Goal: Task Accomplishment & Management: Use online tool/utility

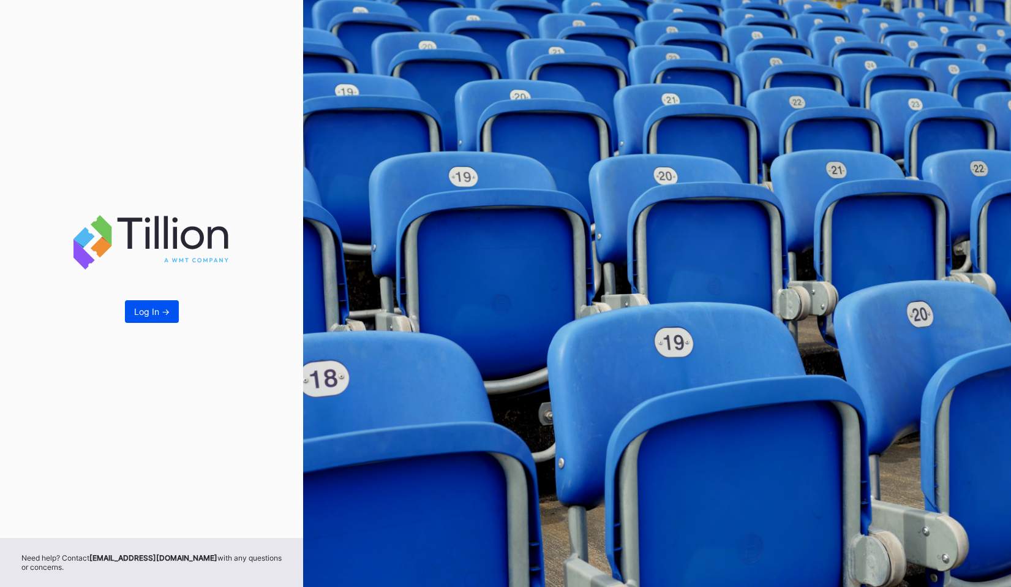
click at [158, 315] on div "Log In ->" at bounding box center [152, 311] width 36 height 10
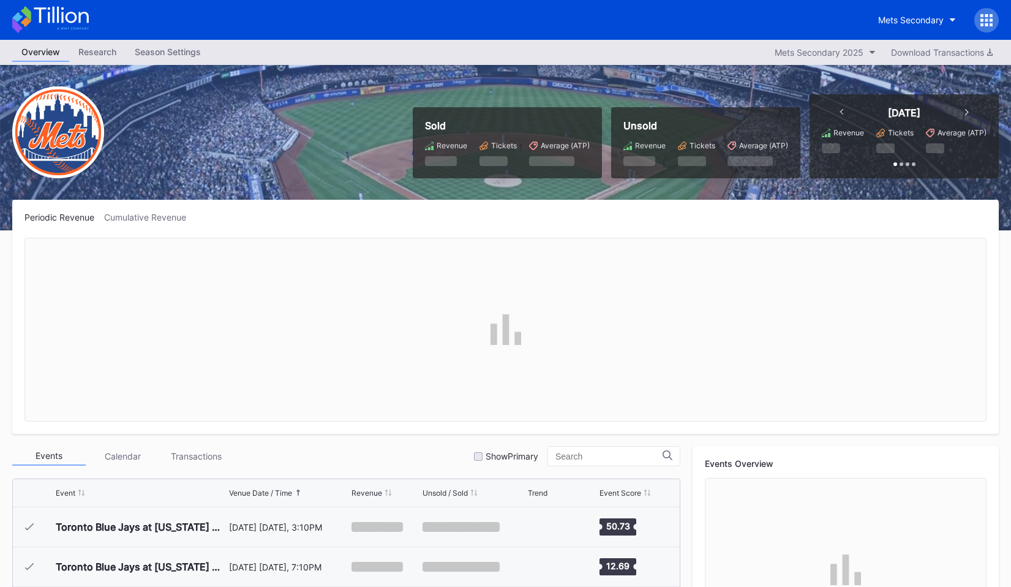
scroll to position [2946, 0]
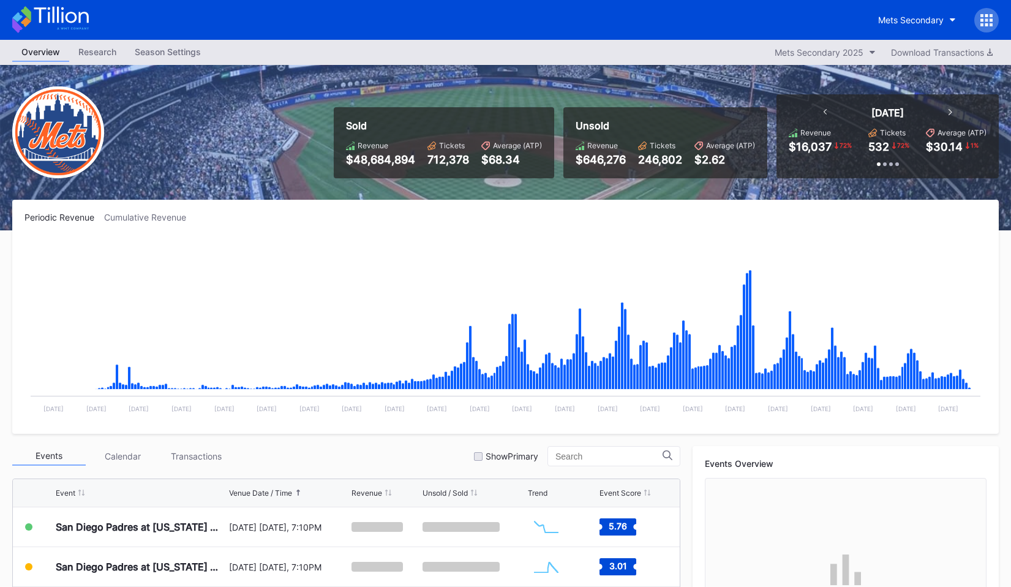
click at [980, 19] on icon at bounding box center [986, 20] width 12 height 12
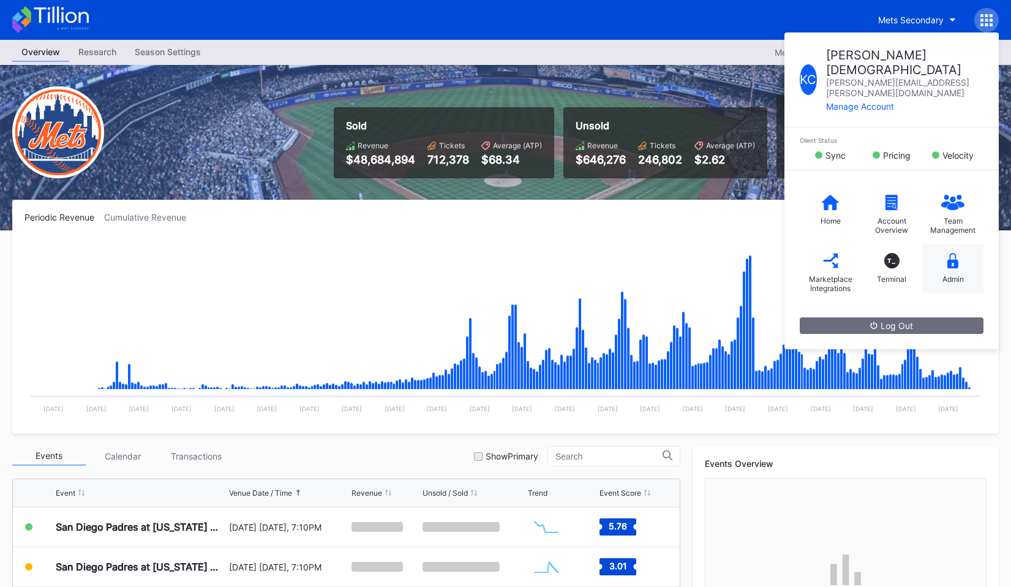
click at [947, 253] on icon at bounding box center [952, 260] width 11 height 15
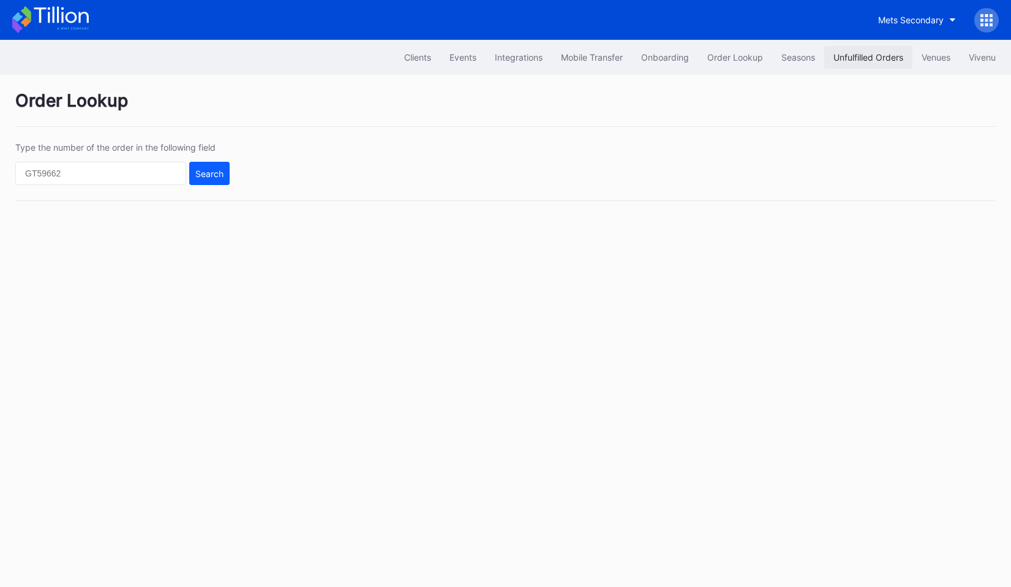
click at [839, 61] on div "Unfulfilled Orders" at bounding box center [868, 57] width 70 height 10
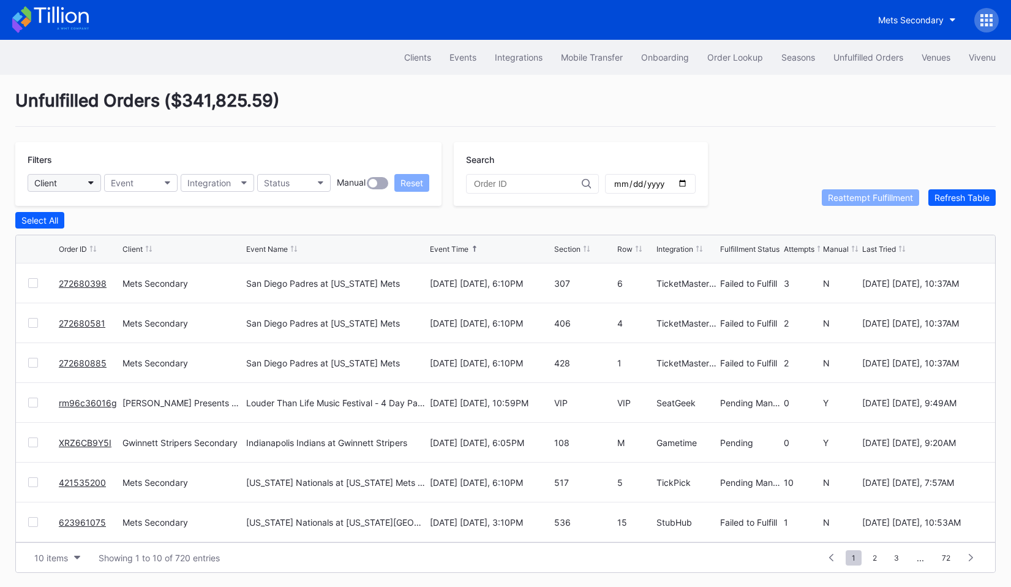
click at [69, 182] on button "Client" at bounding box center [64, 183] width 73 height 18
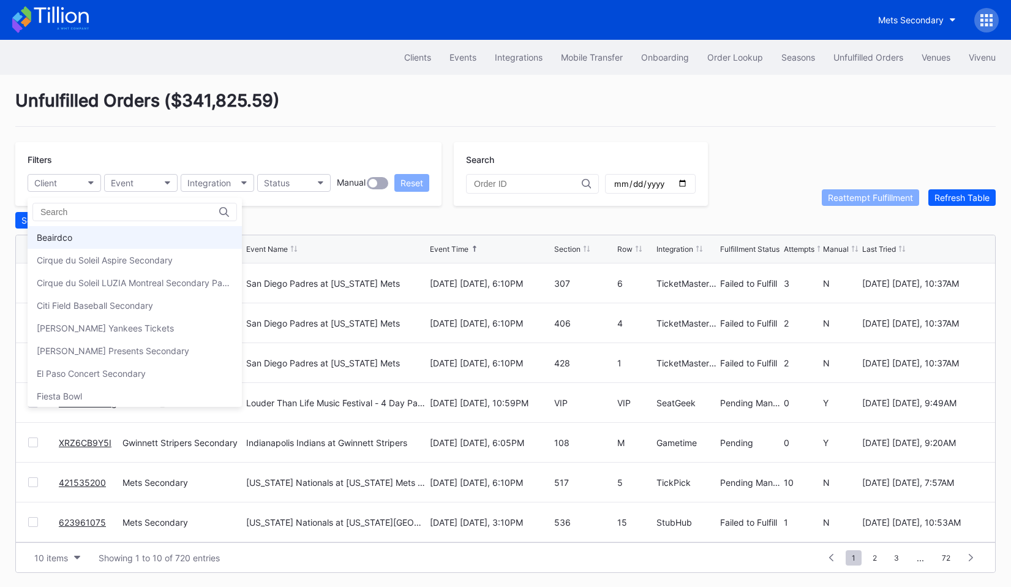
click at [70, 234] on div "Beairdco" at bounding box center [55, 237] width 36 height 10
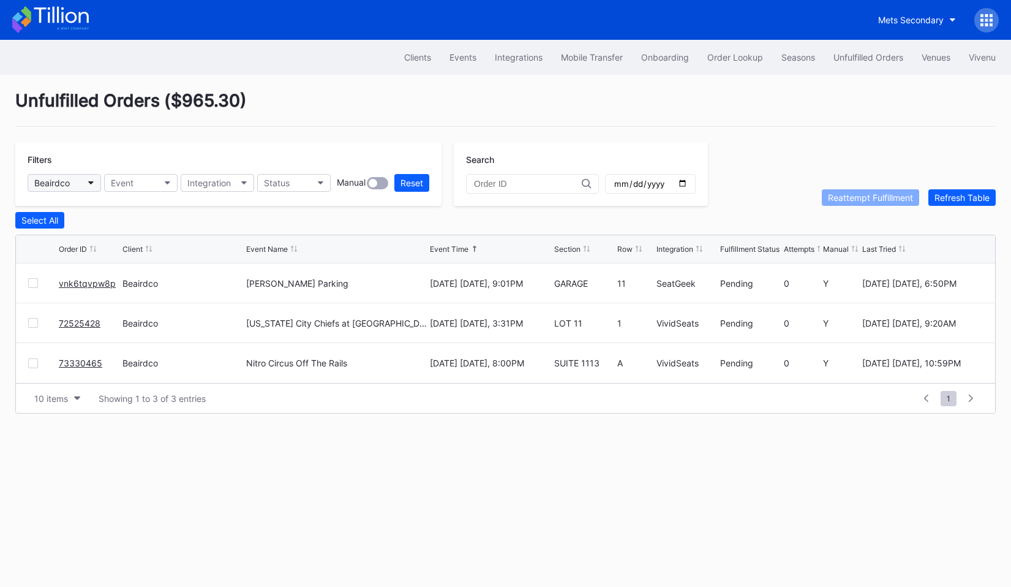
click at [89, 189] on button "Beairdco" at bounding box center [64, 183] width 73 height 18
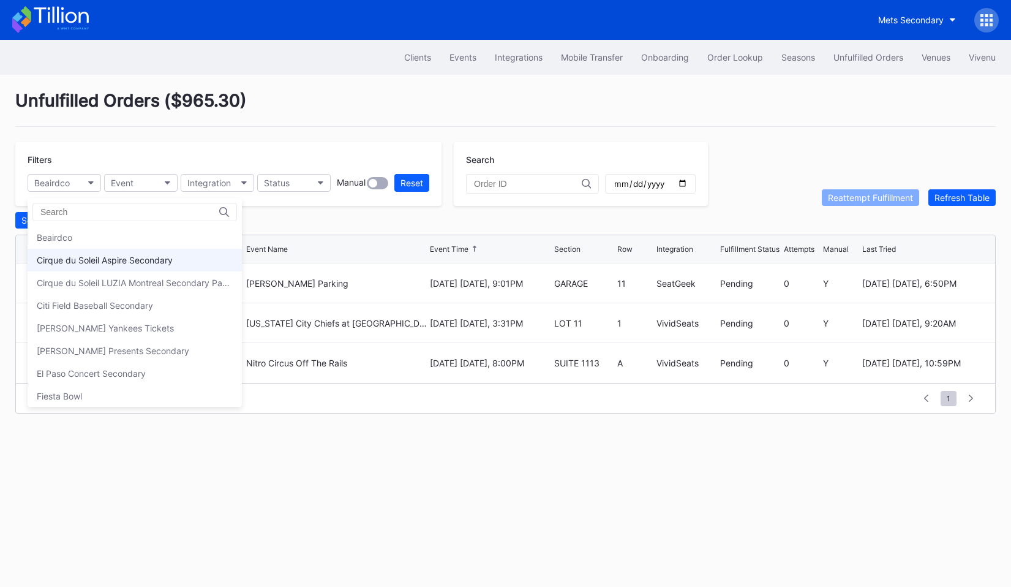
click at [73, 257] on div "Cirque du Soleil Aspire Secondary" at bounding box center [105, 260] width 136 height 10
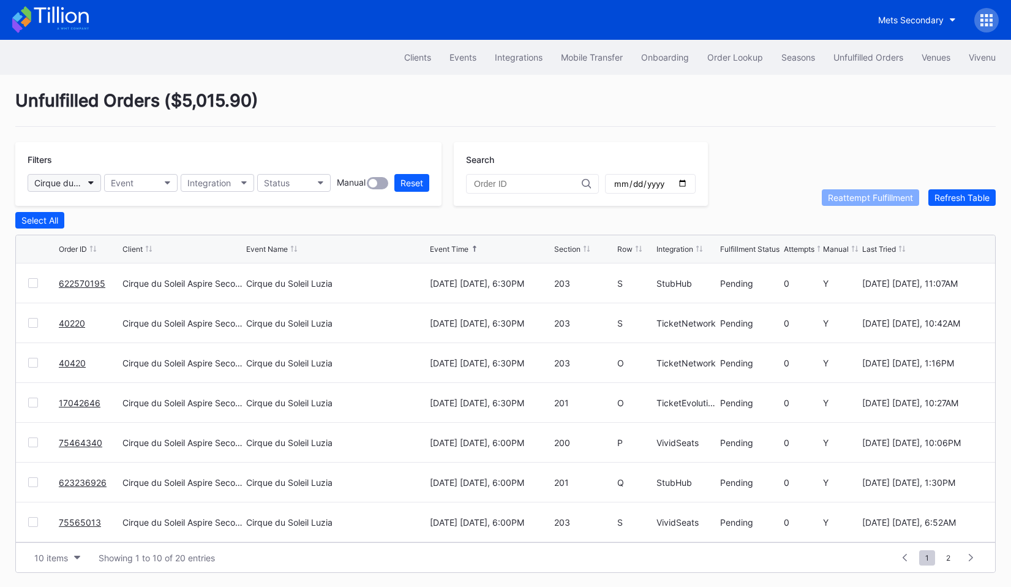
click at [86, 184] on button "Cirque du Soleil Aspire Secondary" at bounding box center [64, 183] width 73 height 18
click at [85, 171] on div "Filters Cirque du Soleil Aspire Secondary Event Integration Status Manual Reset" at bounding box center [228, 174] width 426 height 64
click at [85, 184] on button "Cirque du Soleil Aspire Secondary" at bounding box center [64, 183] width 73 height 18
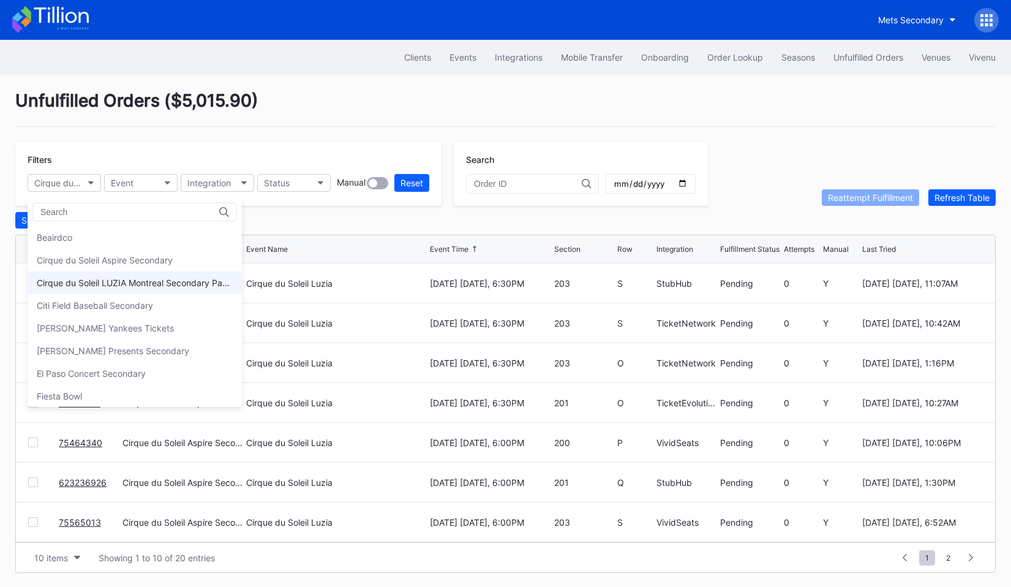
click at [93, 276] on div "Cirque du Soleil LUZIA Montreal Secondary Payment Tickets" at bounding box center [135, 282] width 214 height 23
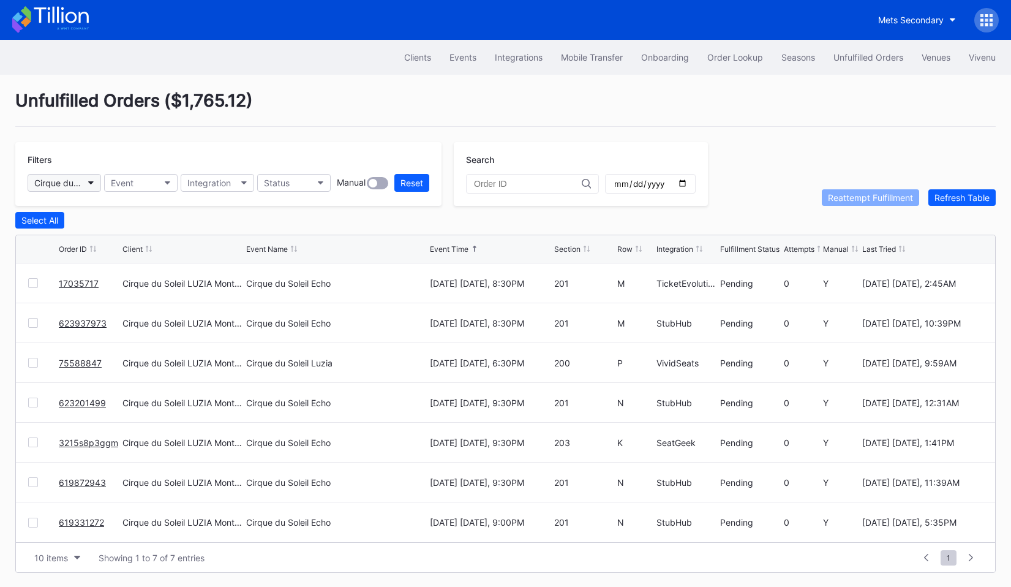
click at [98, 190] on button "Cirque du Soleil LUZIA Montreal Secondary Payment Tickets" at bounding box center [64, 183] width 73 height 18
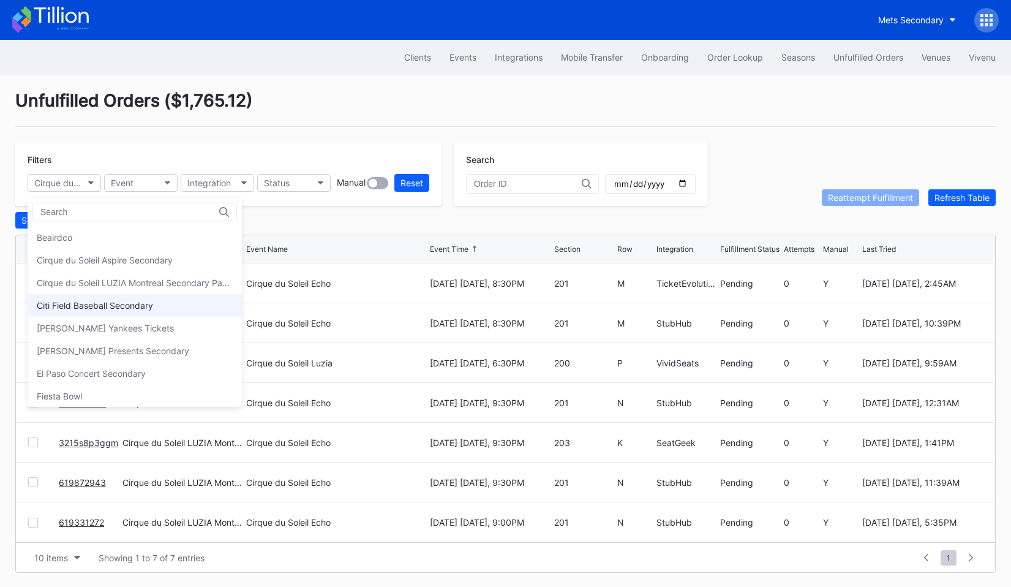
click at [97, 304] on div "Citi Field Baseball Secondary" at bounding box center [95, 305] width 116 height 10
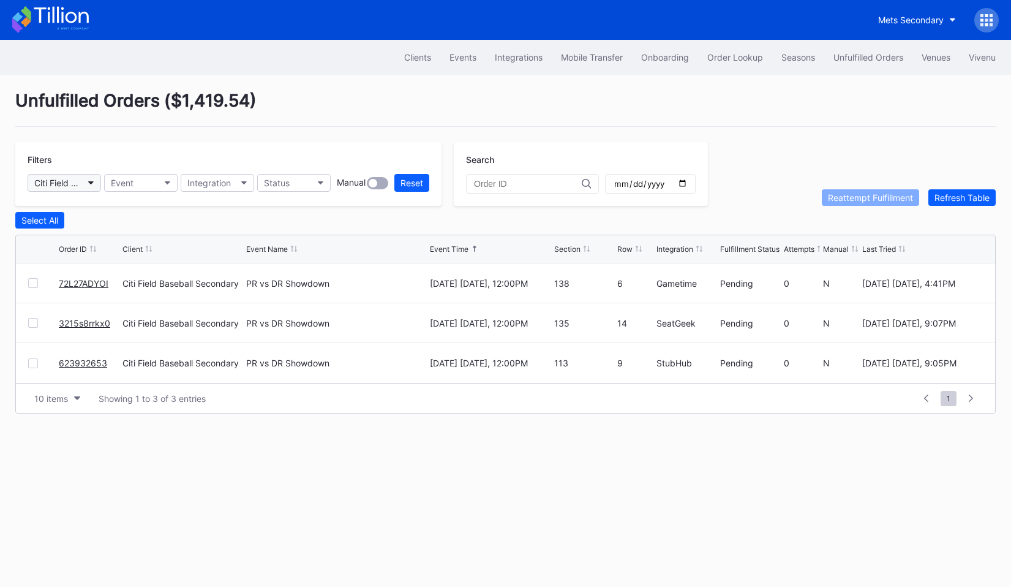
click at [84, 184] on button "Citi Field Baseball Secondary" at bounding box center [64, 183] width 73 height 18
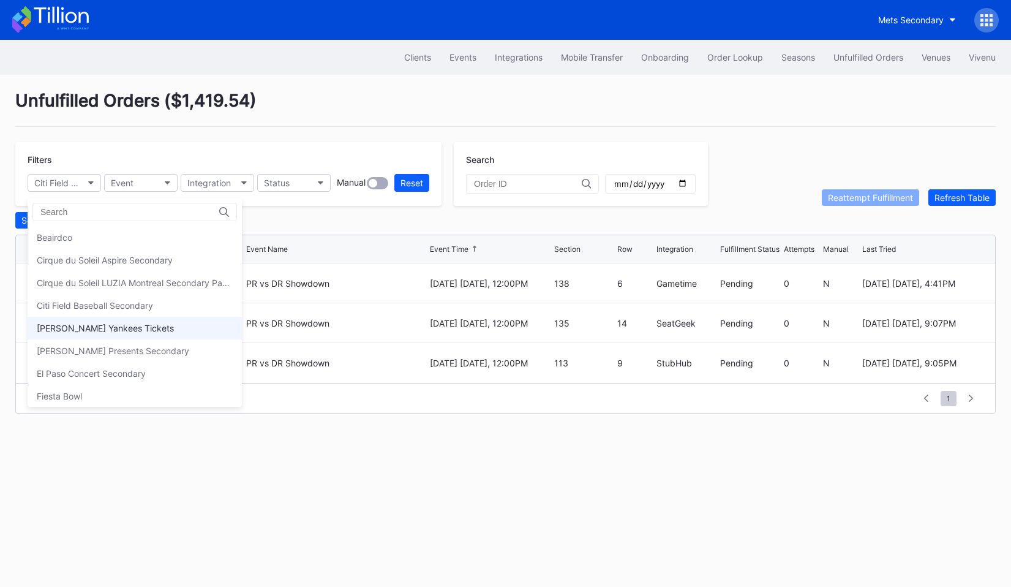
click at [90, 323] on div "[PERSON_NAME] Yankees Tickets" at bounding box center [105, 328] width 137 height 10
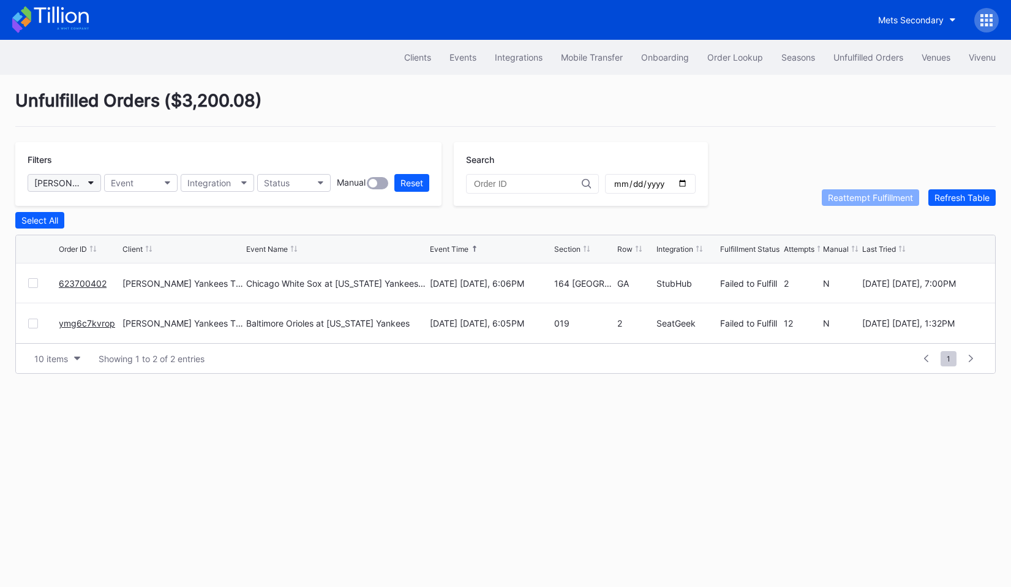
click at [78, 178] on div "[PERSON_NAME] Yankees Tickets" at bounding box center [58, 183] width 48 height 10
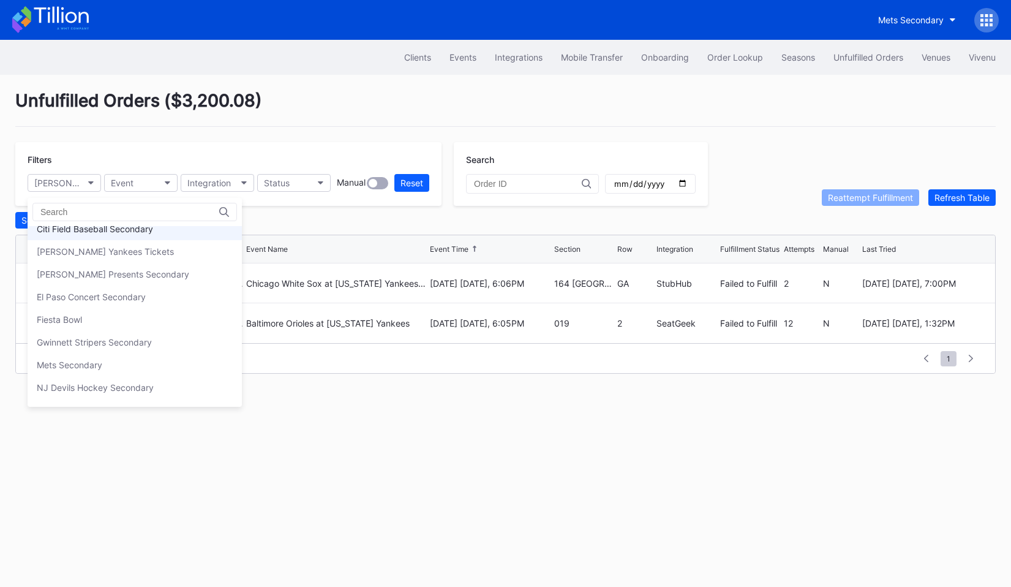
scroll to position [93, 0]
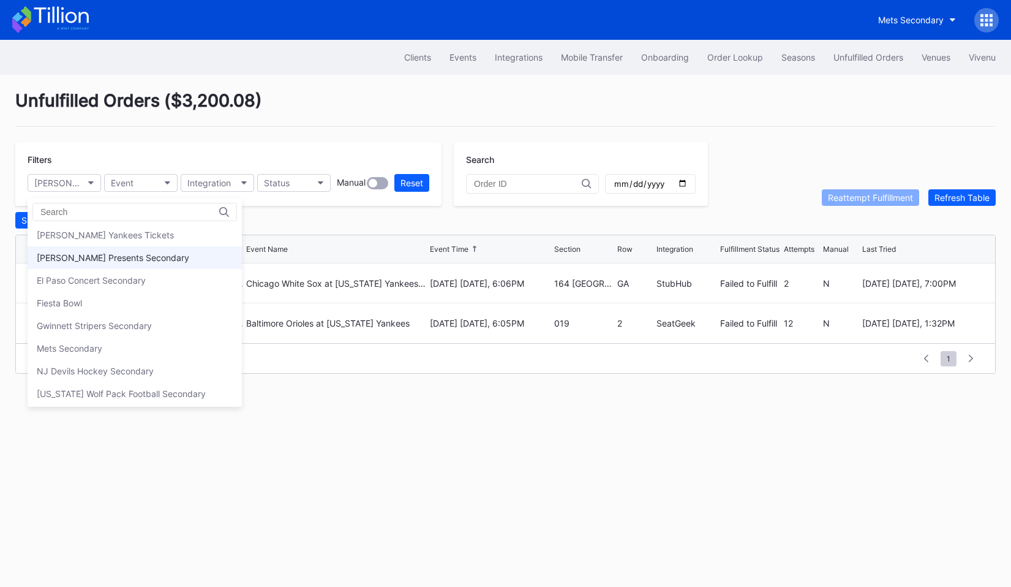
click at [91, 262] on div "[PERSON_NAME] Presents Secondary" at bounding box center [113, 257] width 152 height 10
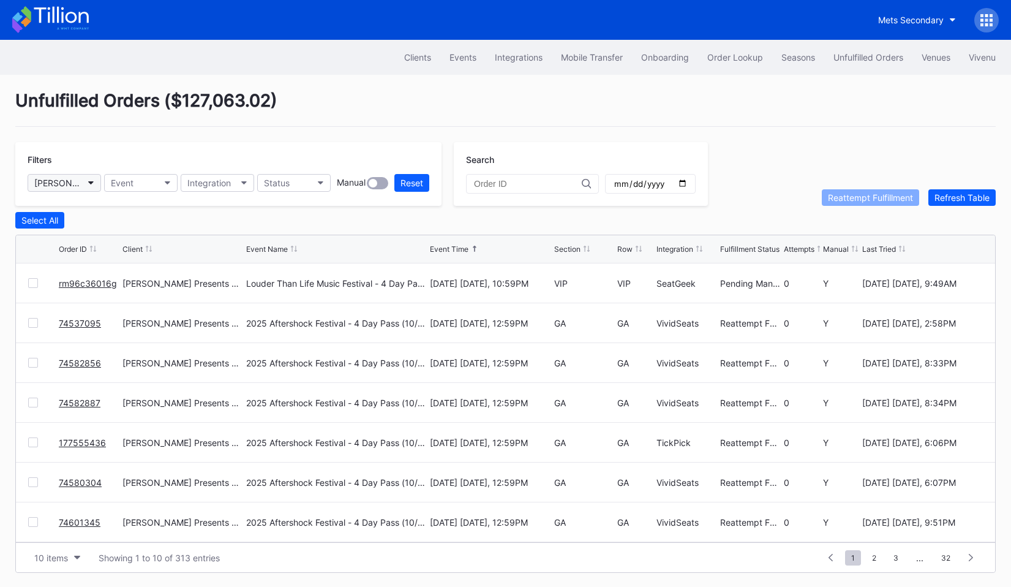
click at [81, 184] on div "[PERSON_NAME] Presents Secondary" at bounding box center [58, 183] width 48 height 10
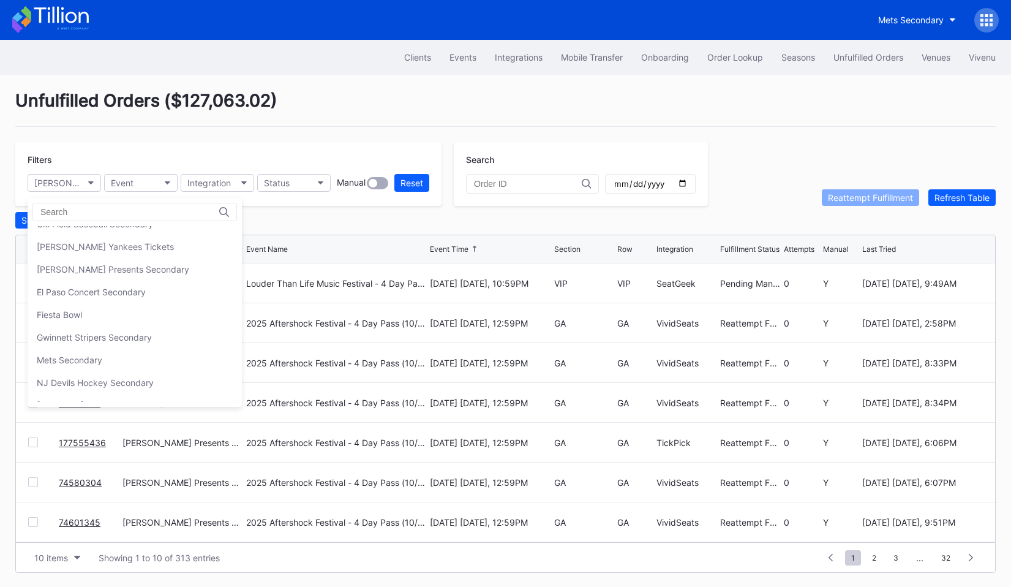
scroll to position [99, 0]
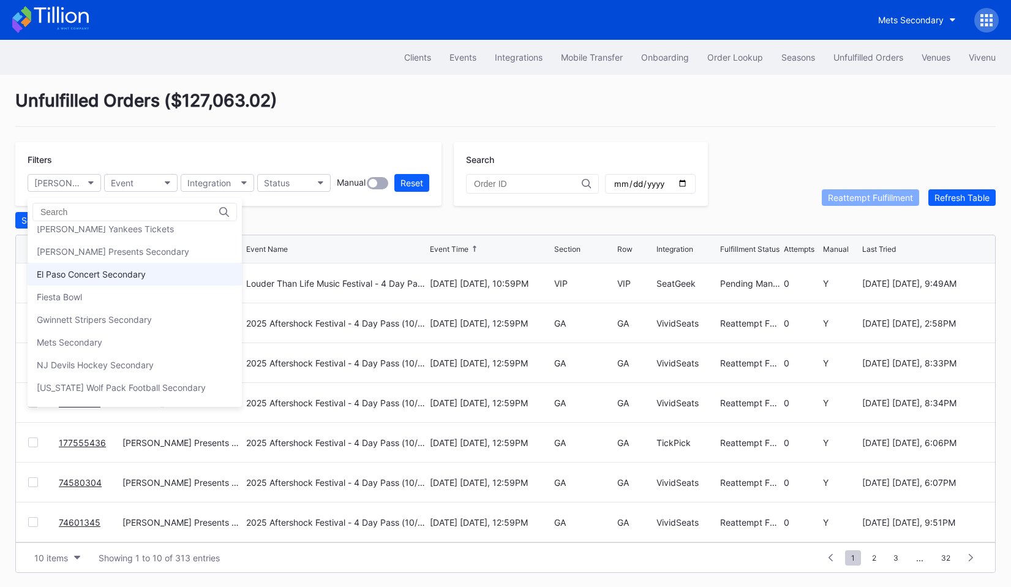
click at [85, 276] on div "El Paso Concert Secondary" at bounding box center [91, 274] width 109 height 10
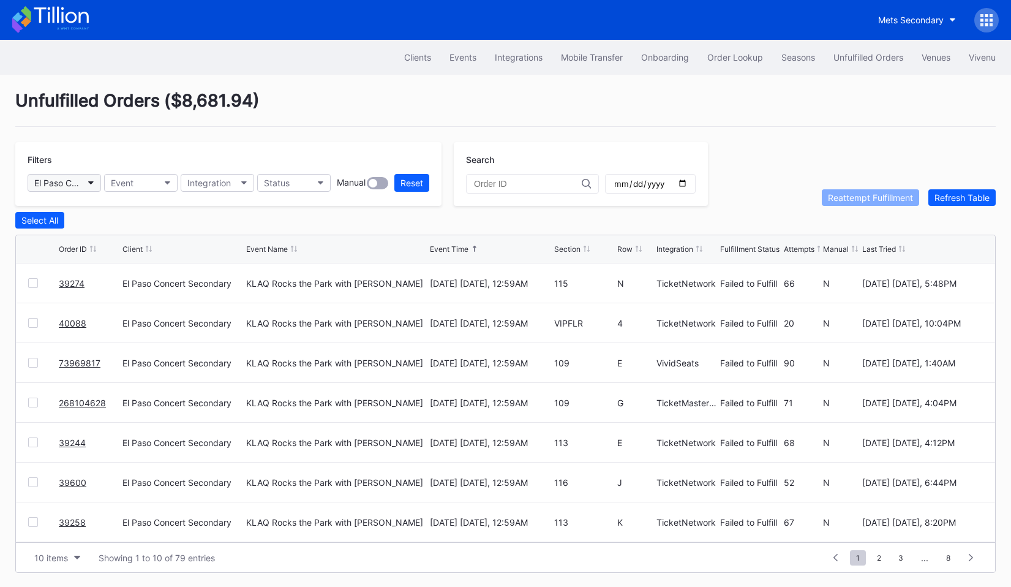
click at [81, 186] on div "El Paso Concert Secondary" at bounding box center [58, 183] width 48 height 10
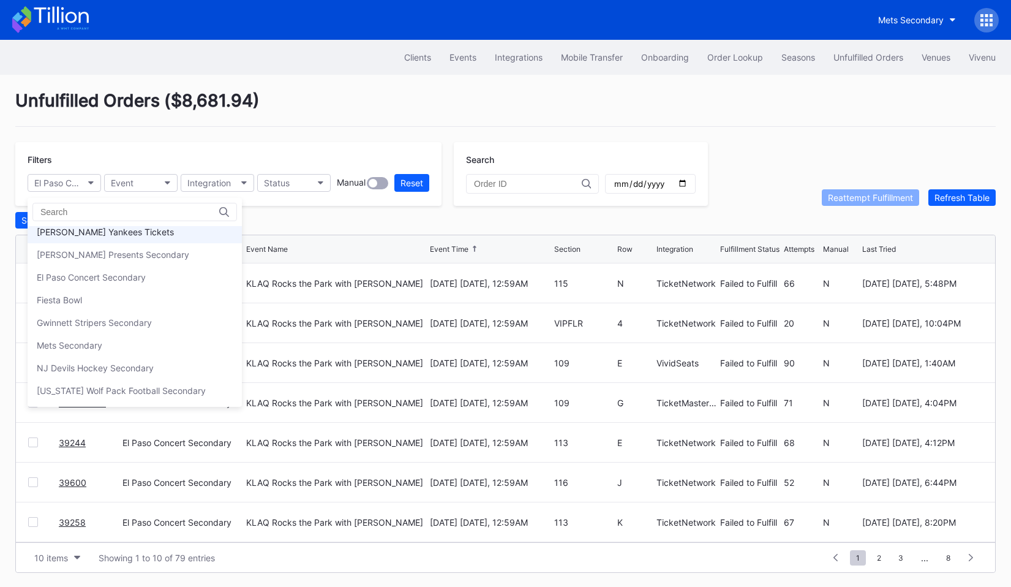
scroll to position [110, 0]
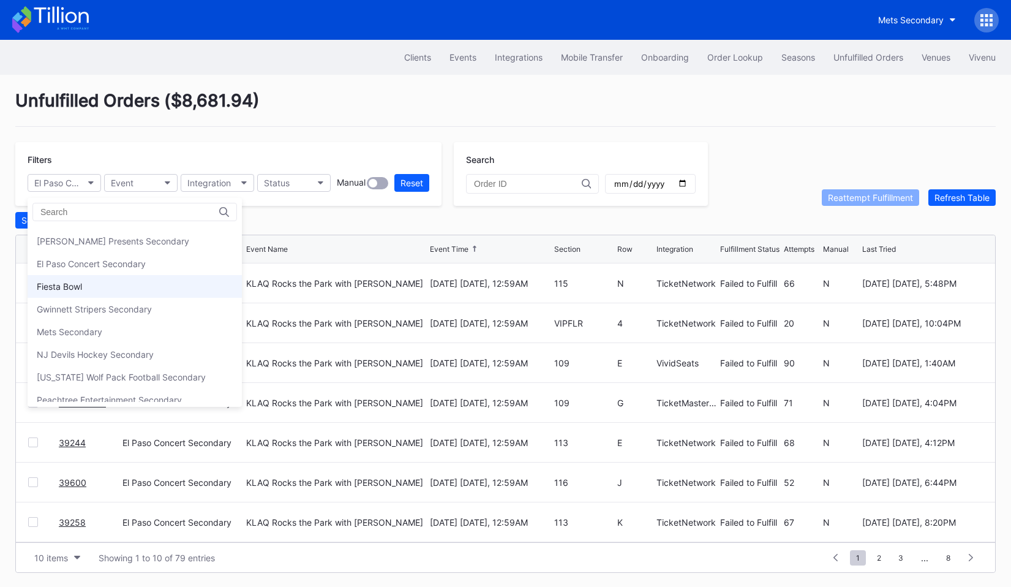
click at [84, 285] on div "Fiesta Bowl" at bounding box center [135, 286] width 214 height 23
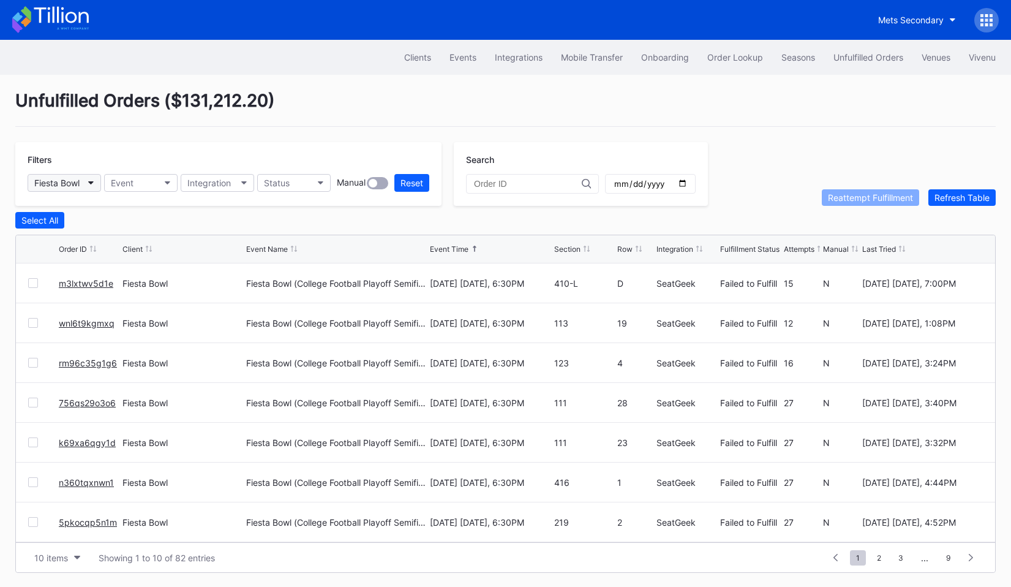
click at [97, 183] on button "Fiesta Bowl" at bounding box center [64, 183] width 73 height 18
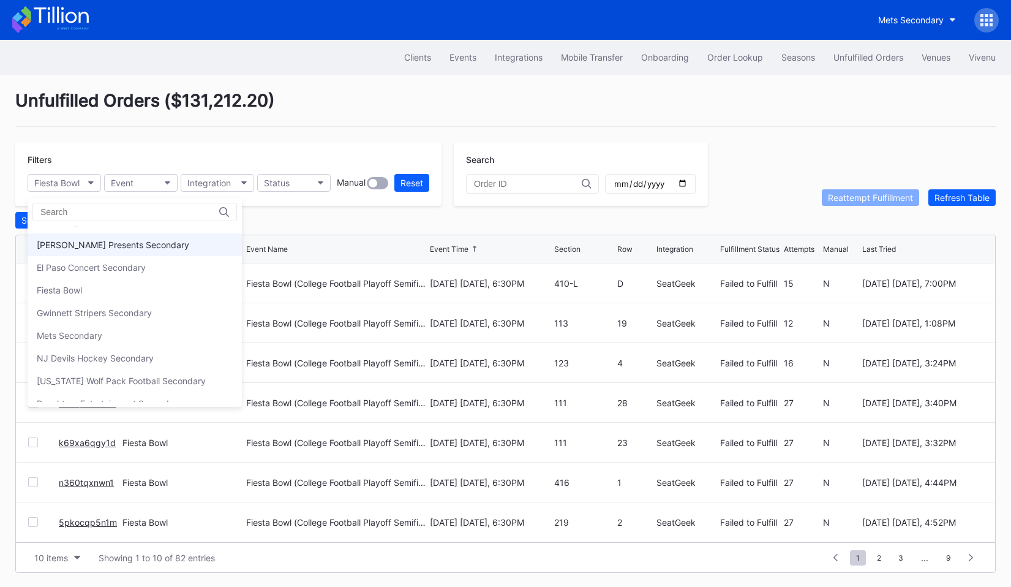
scroll to position [130, 0]
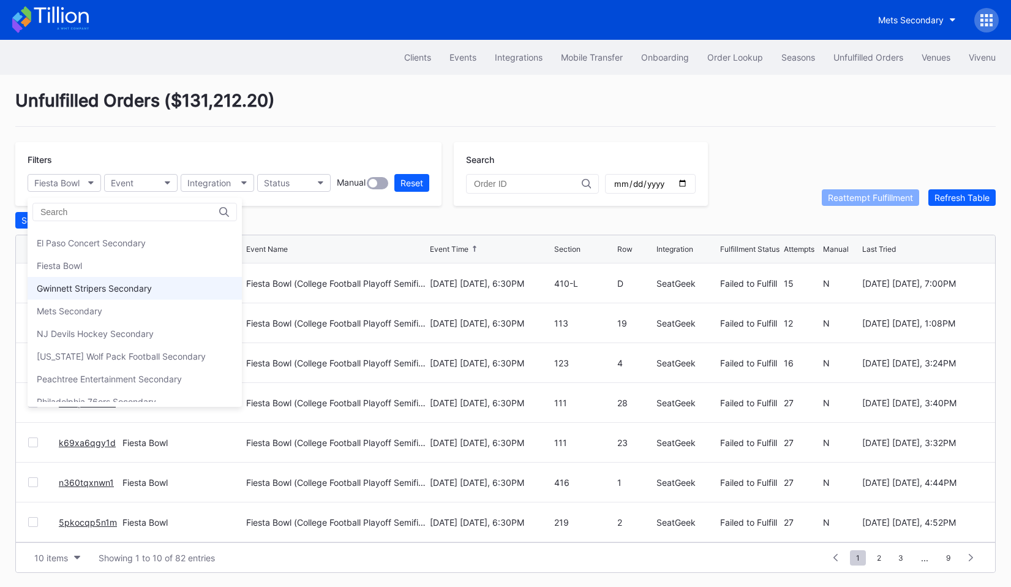
click at [124, 294] on div "Gwinnett Stripers Secondary" at bounding box center [135, 288] width 214 height 23
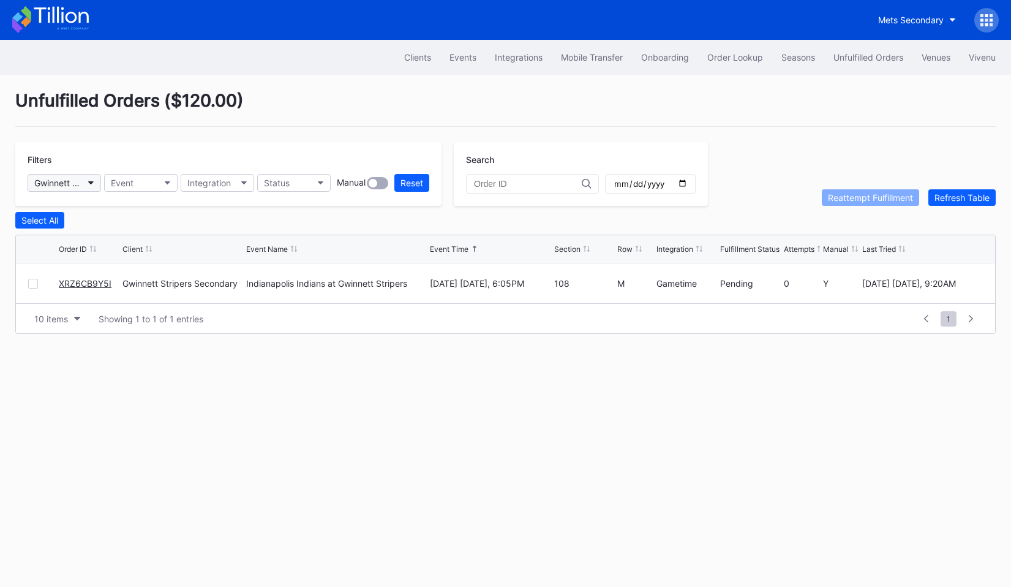
click at [86, 180] on button "Gwinnett Stripers Secondary" at bounding box center [64, 183] width 73 height 18
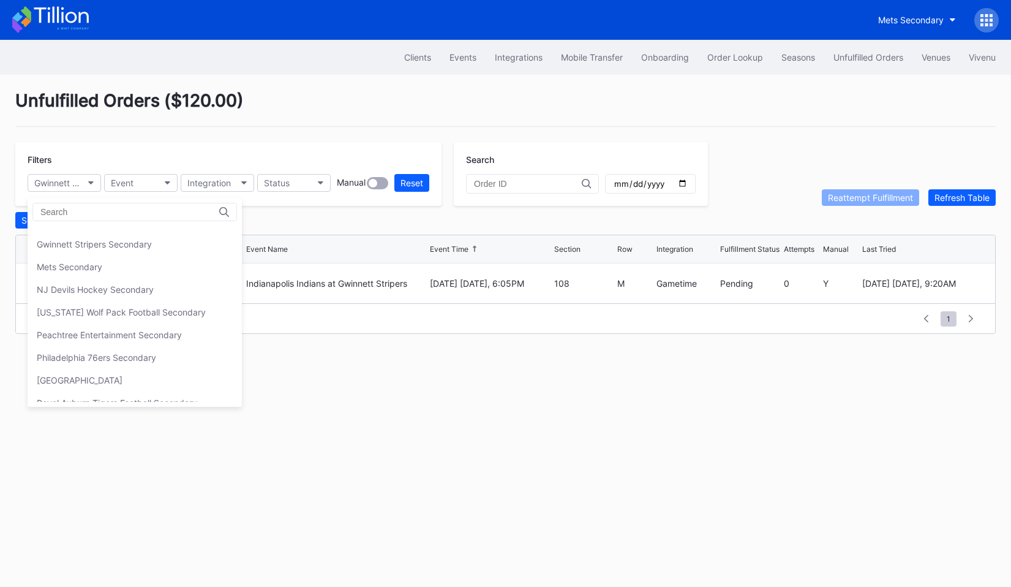
scroll to position [165, 0]
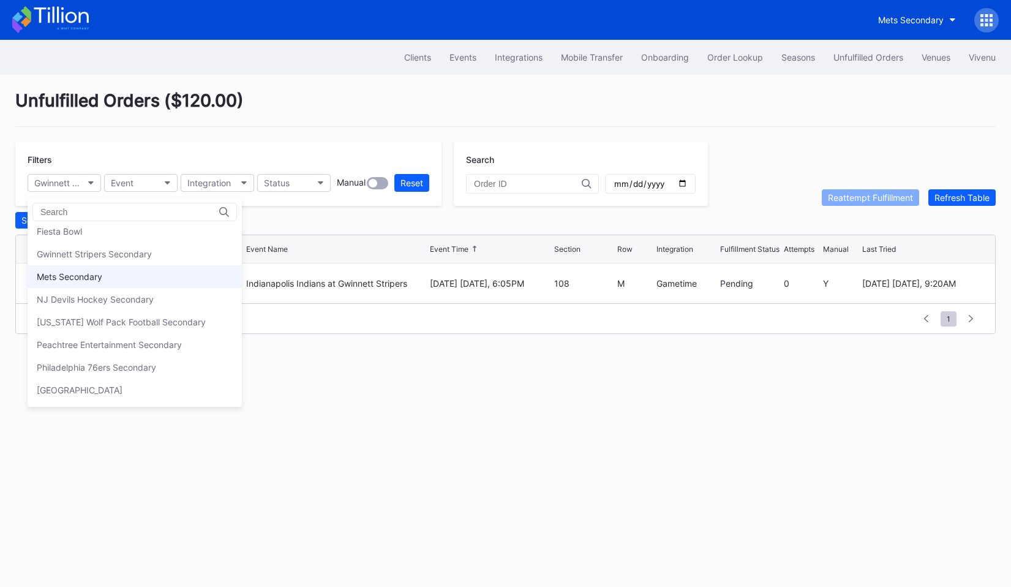
click at [93, 281] on div "Mets Secondary" at bounding box center [70, 276] width 66 height 10
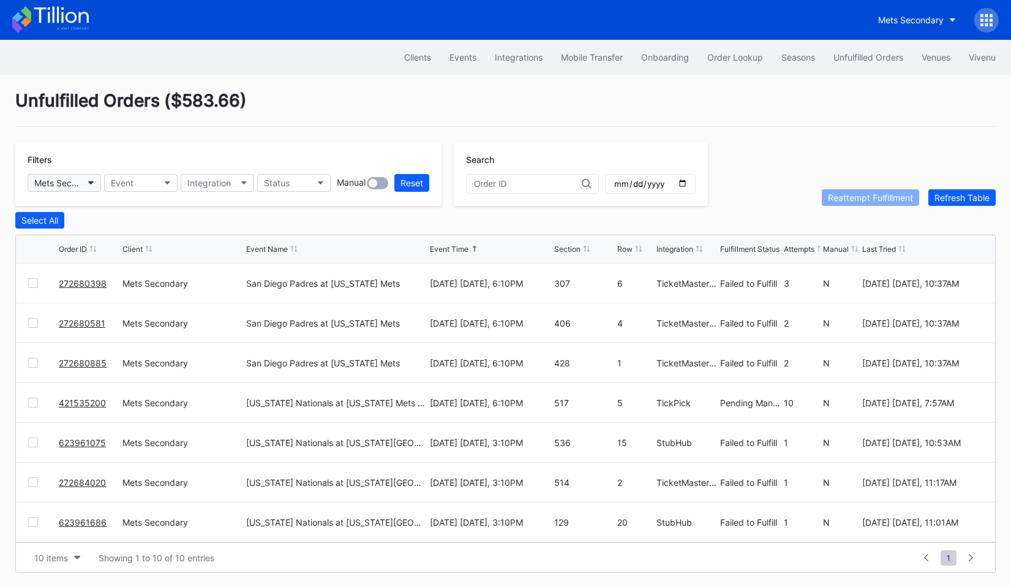
click at [93, 179] on button "Mets Secondary" at bounding box center [64, 183] width 73 height 18
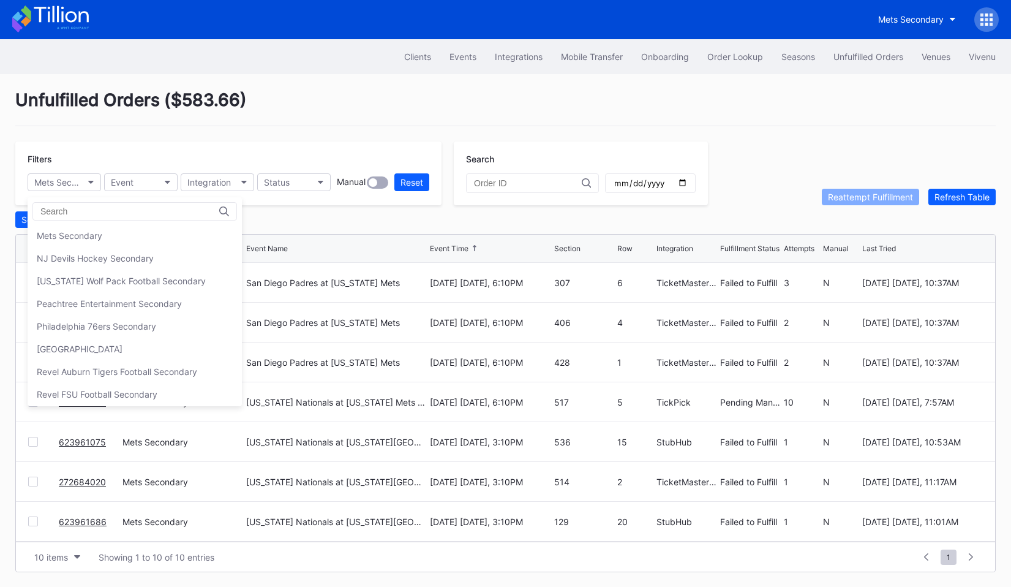
scroll to position [208, 0]
click at [119, 259] on div "NJ Devils Hockey Secondary" at bounding box center [95, 255] width 117 height 10
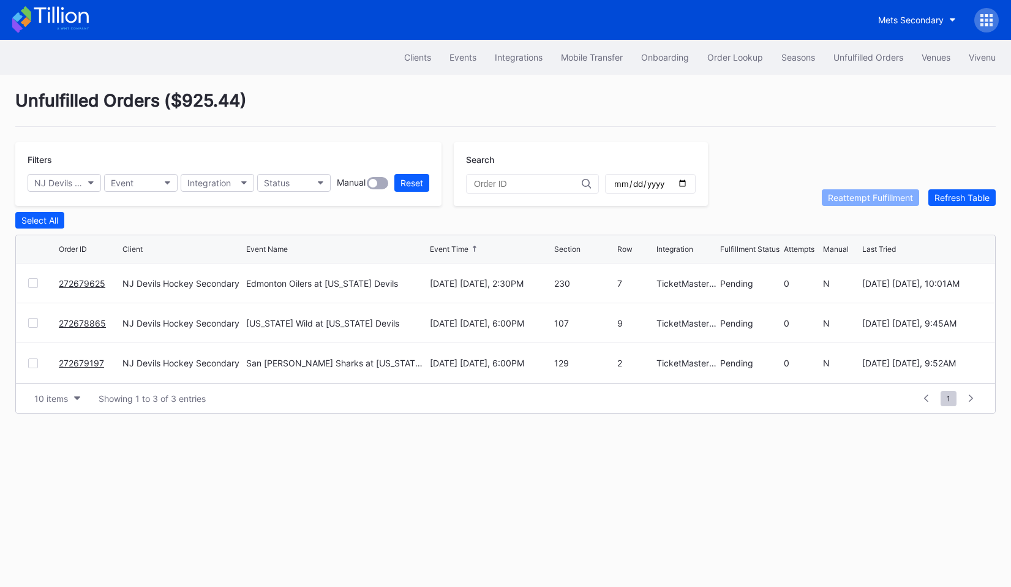
scroll to position [0, 0]
click at [82, 179] on button "NJ Devils Hockey Secondary" at bounding box center [64, 183] width 73 height 18
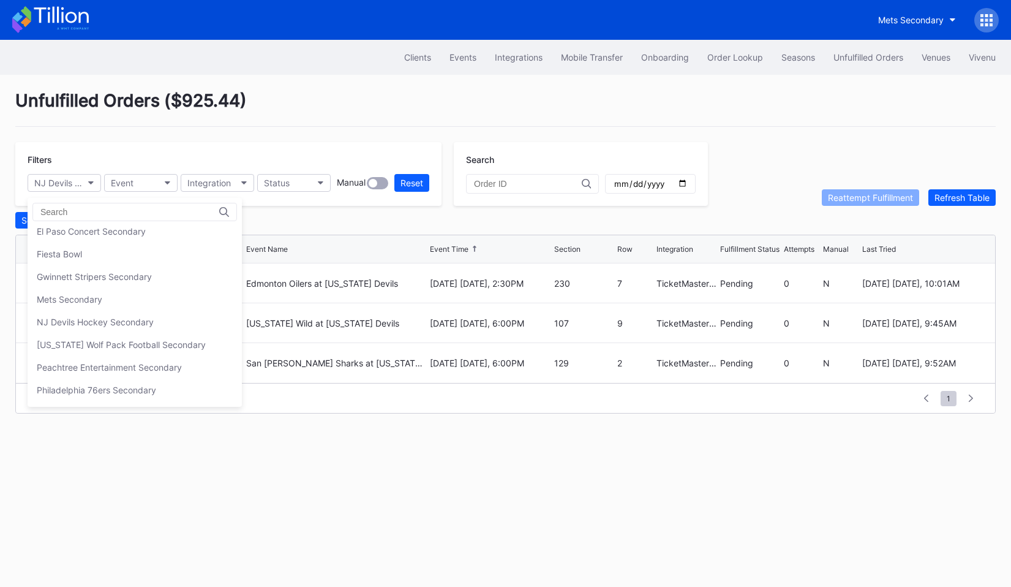
scroll to position [144, 0]
click at [104, 342] on div "[US_STATE] Wolf Pack Football Secondary" at bounding box center [121, 342] width 169 height 10
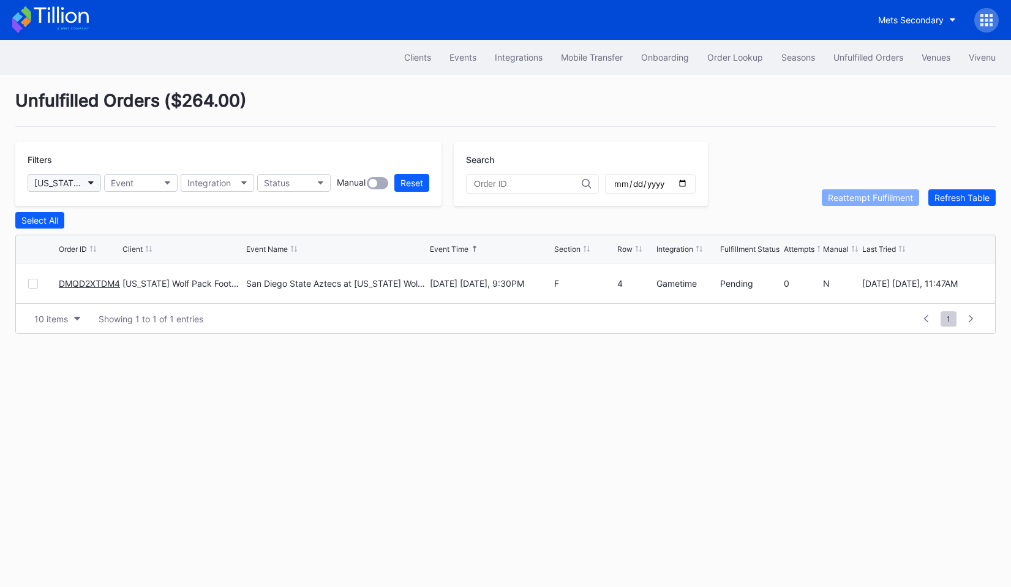
click at [70, 189] on button "[US_STATE] Wolf Pack Football Secondary" at bounding box center [64, 183] width 73 height 18
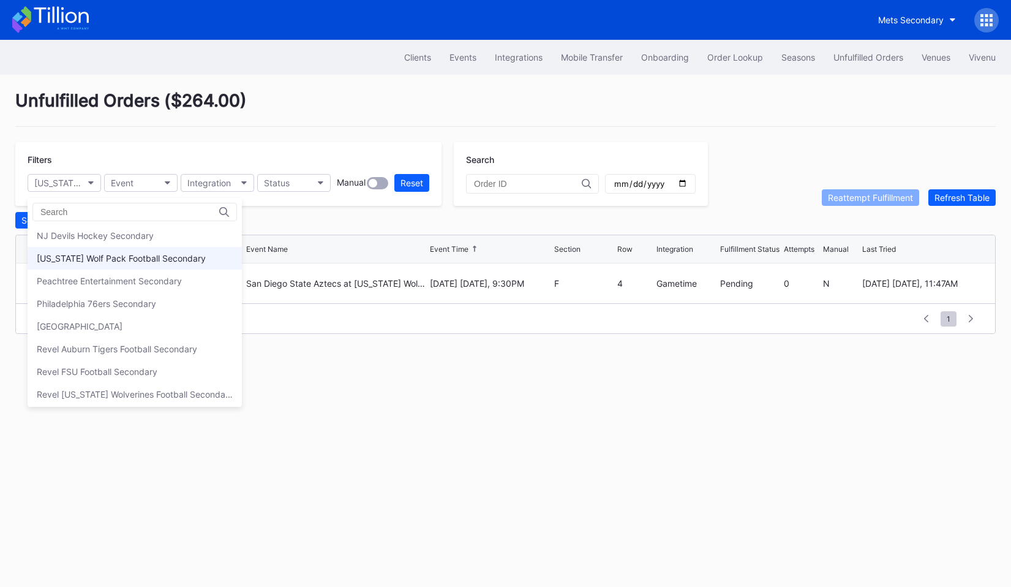
scroll to position [237, 0]
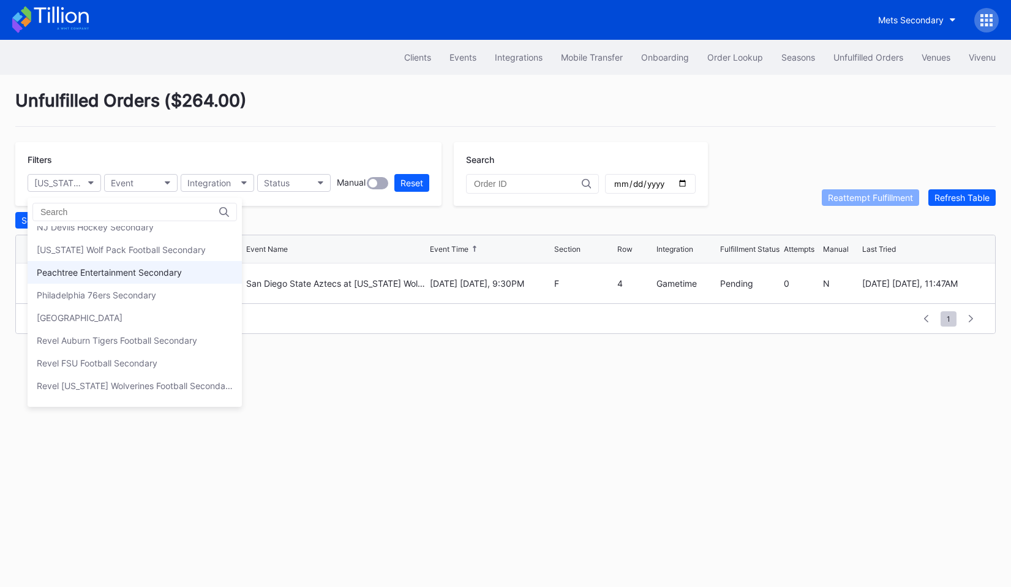
click at [105, 272] on div "Peachtree Entertainment Secondary" at bounding box center [109, 272] width 145 height 10
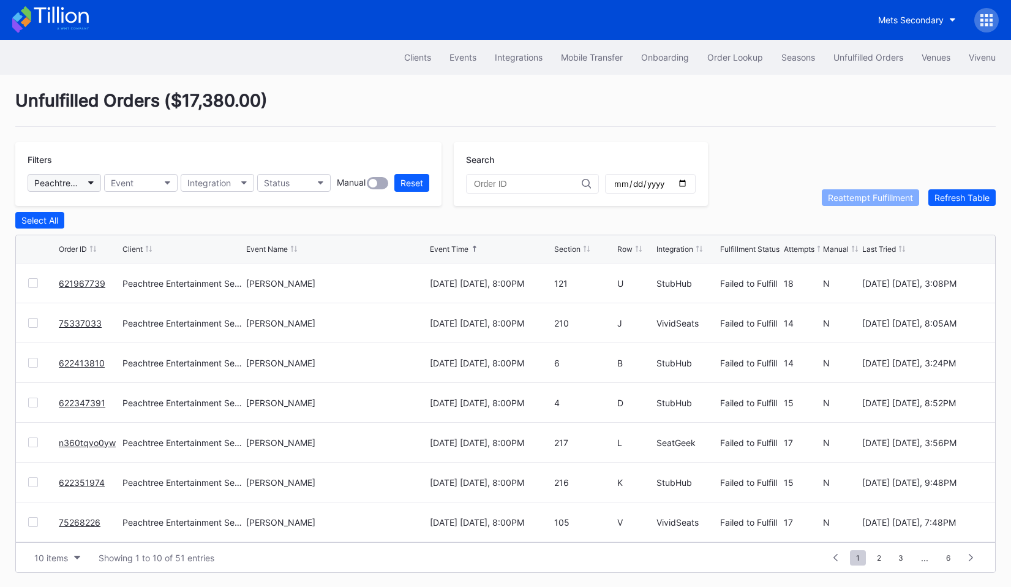
click at [81, 184] on div "Peachtree Entertainment Secondary" at bounding box center [58, 183] width 48 height 10
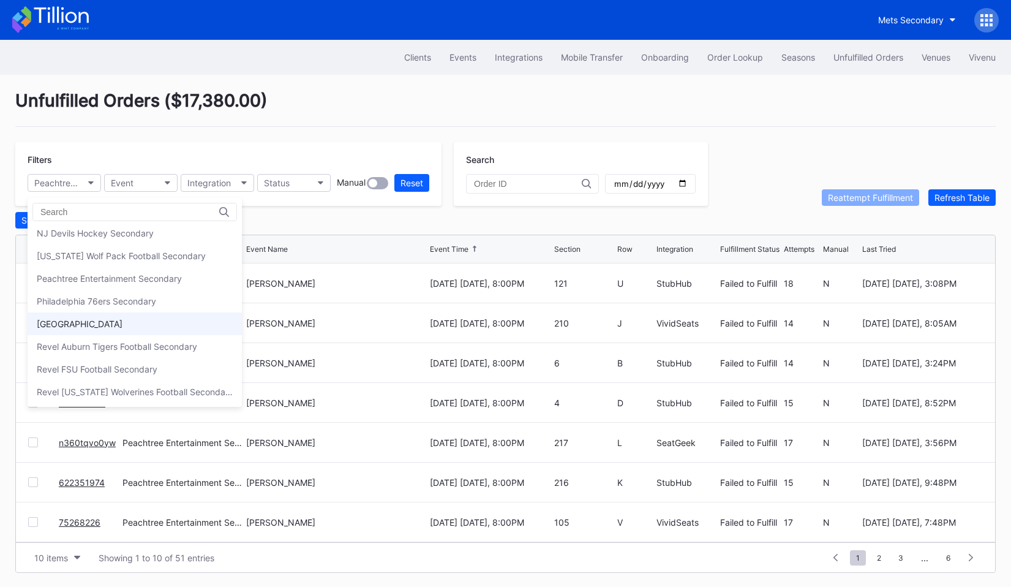
scroll to position [232, 0]
click at [98, 297] on div "Philadelphia 76ers Secondary" at bounding box center [96, 300] width 119 height 10
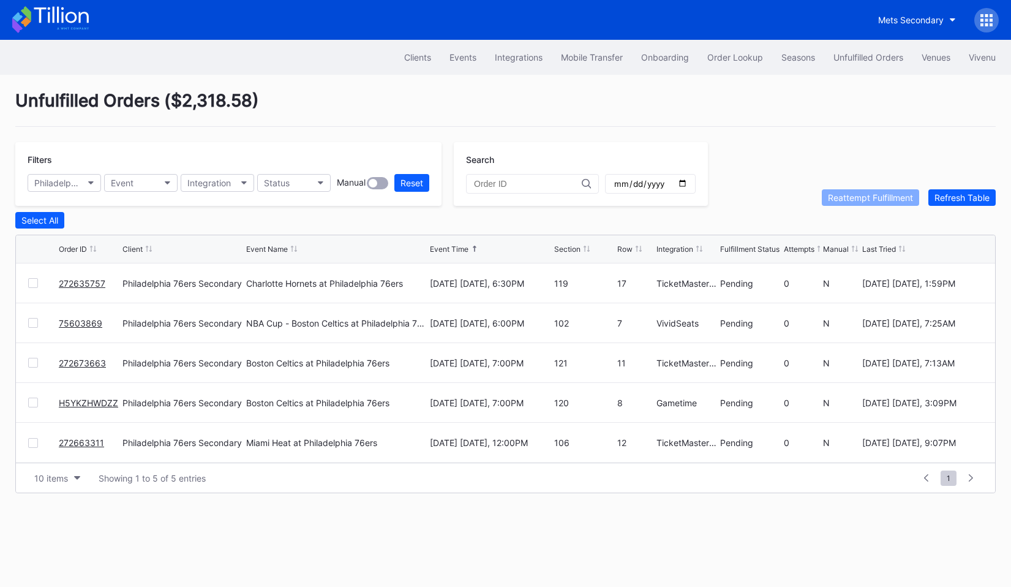
click at [80, 192] on div "Filters Philadelphia 76ers Secondary Event Integration Status Manual Reset" at bounding box center [228, 174] width 426 height 64
click at [71, 181] on div "Philadelphia 76ers Secondary" at bounding box center [58, 183] width 48 height 10
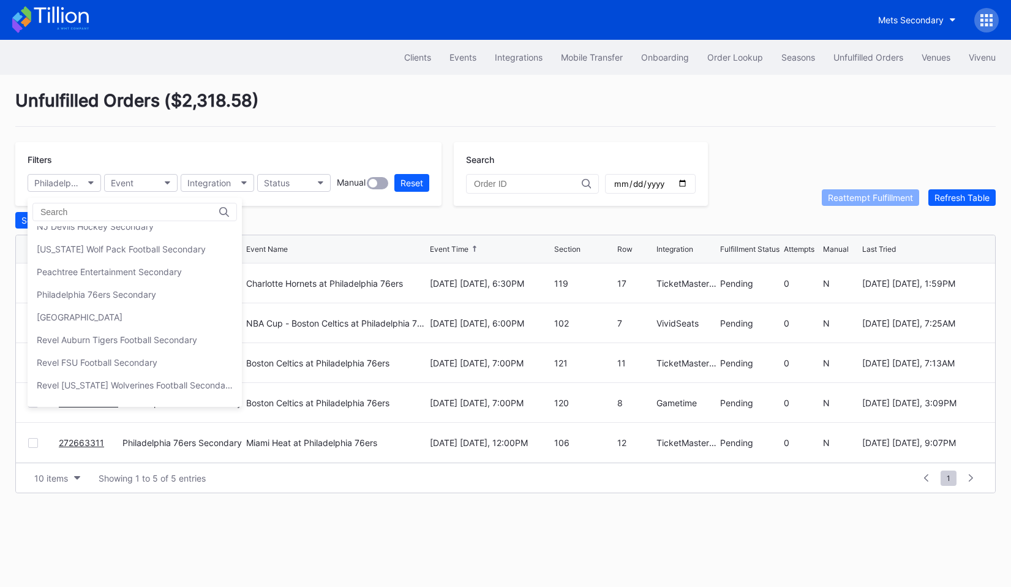
scroll to position [239, 0]
click at [78, 315] on div "[GEOGRAPHIC_DATA]" at bounding box center [80, 315] width 86 height 10
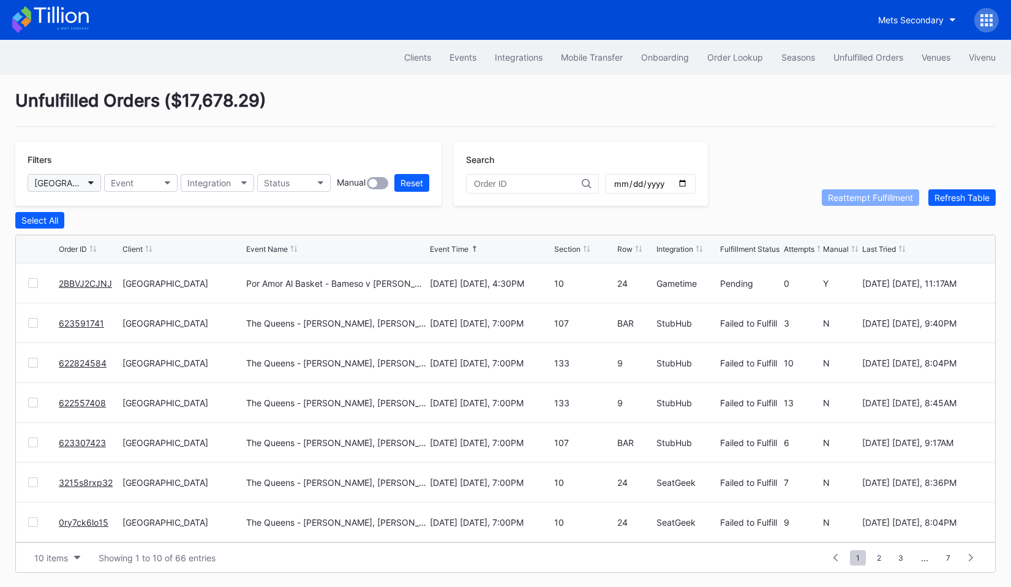
click at [86, 182] on button "[GEOGRAPHIC_DATA]" at bounding box center [64, 183] width 73 height 18
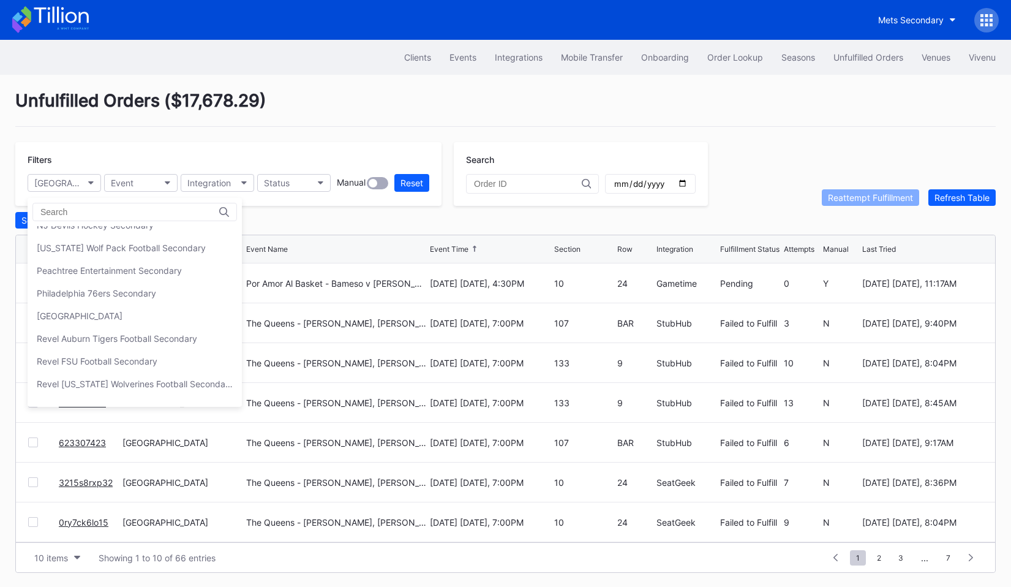
scroll to position [271, 0]
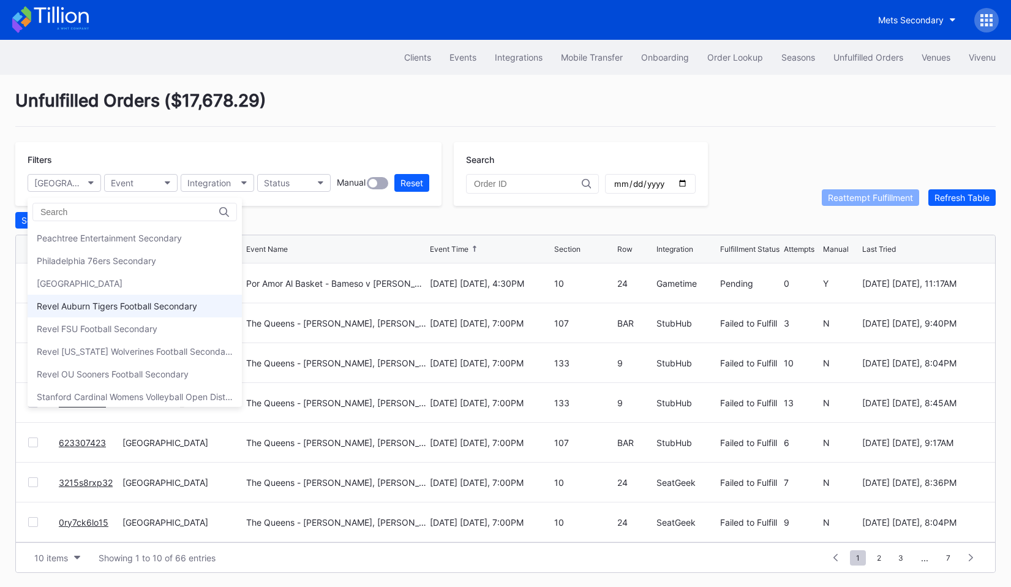
click at [122, 312] on div "Revel Auburn Tigers Football Secondary" at bounding box center [135, 306] width 214 height 23
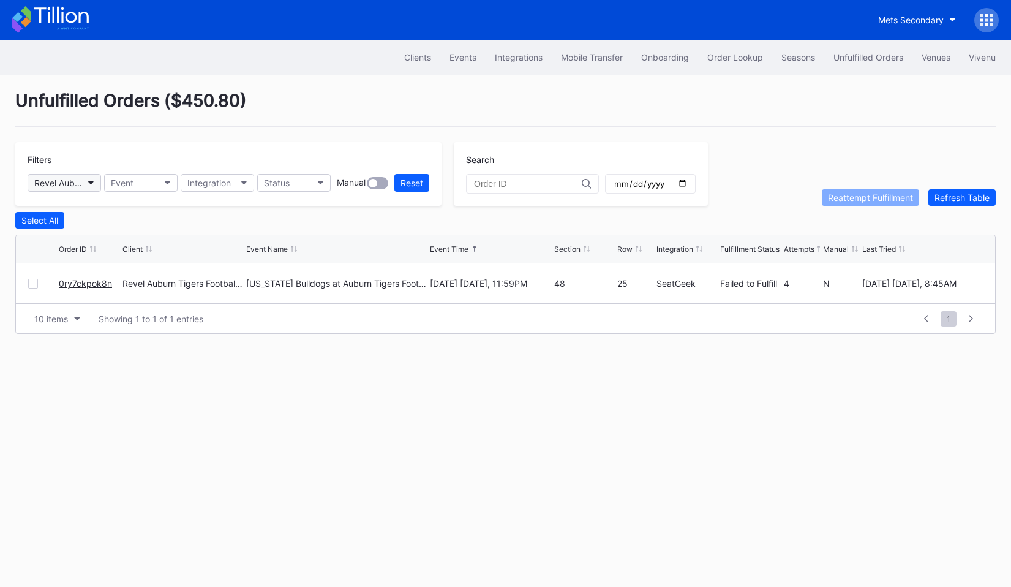
click at [92, 178] on button "Revel Auburn Tigers Football Secondary" at bounding box center [64, 183] width 73 height 18
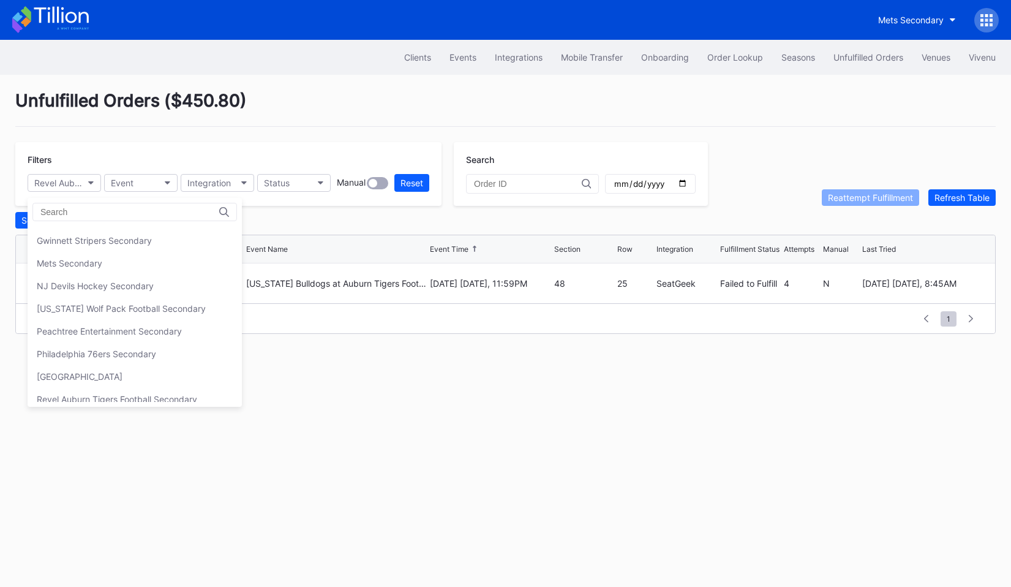
scroll to position [304, 0]
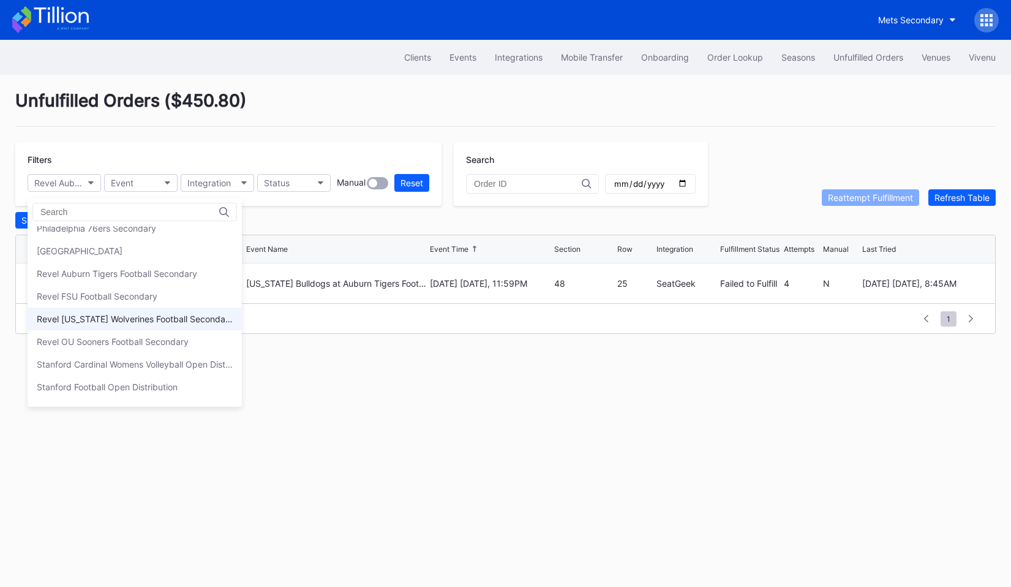
click at [110, 318] on div "Revel [US_STATE] Wolverines Football Secondary" at bounding box center [135, 319] width 196 height 10
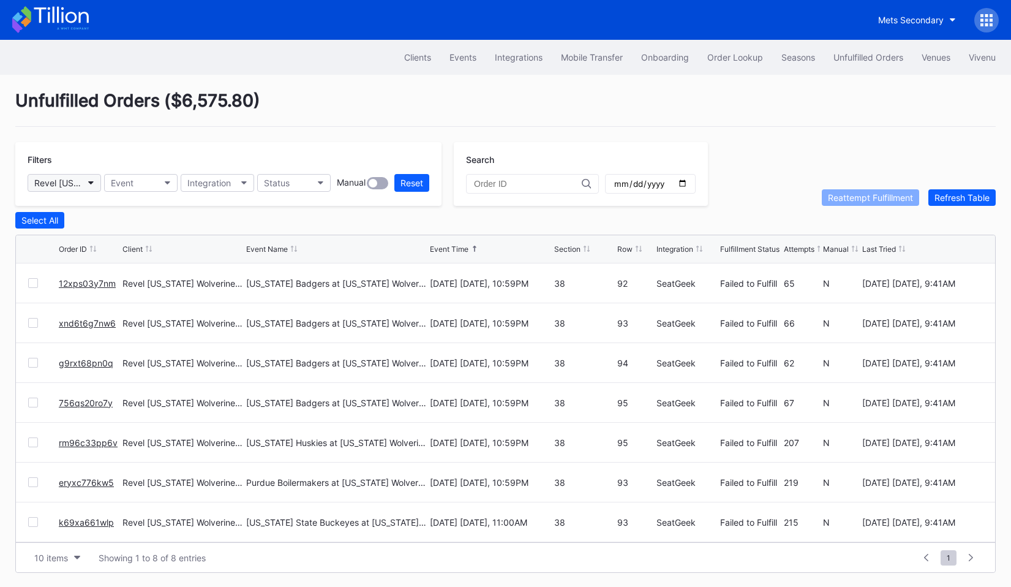
click at [85, 181] on button "Revel [US_STATE] Wolverines Football Secondary" at bounding box center [64, 183] width 73 height 18
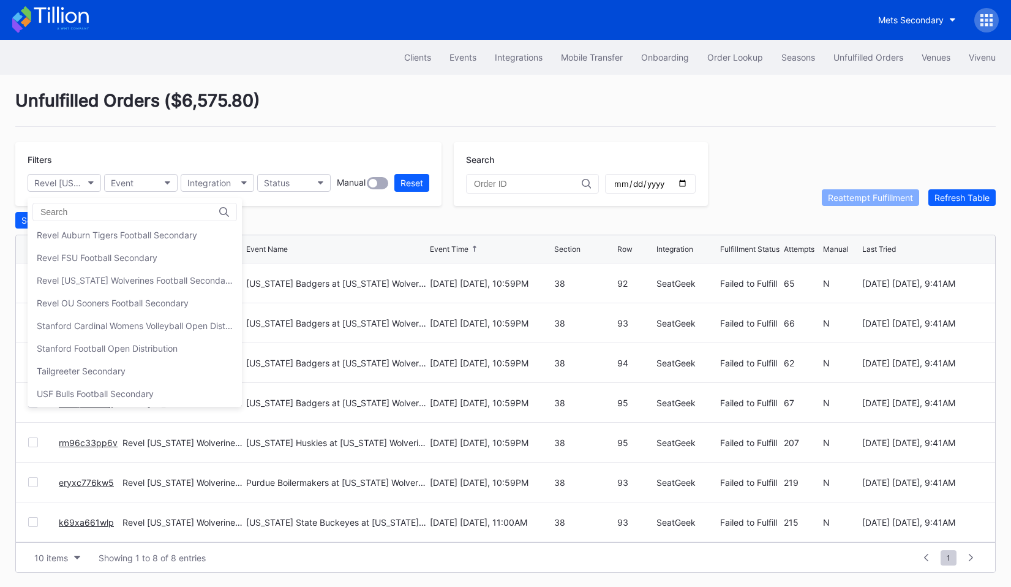
scroll to position [343, 0]
click at [101, 300] on div "Revel OU Sooners Football Secondary" at bounding box center [113, 302] width 152 height 10
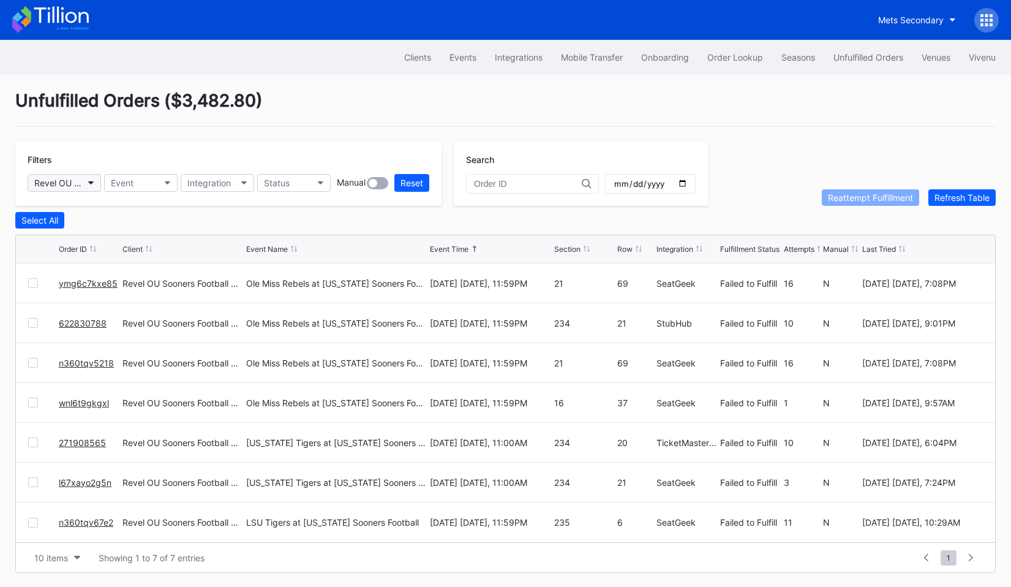
click at [91, 187] on button "Revel OU Sooners Football Secondary" at bounding box center [64, 183] width 73 height 18
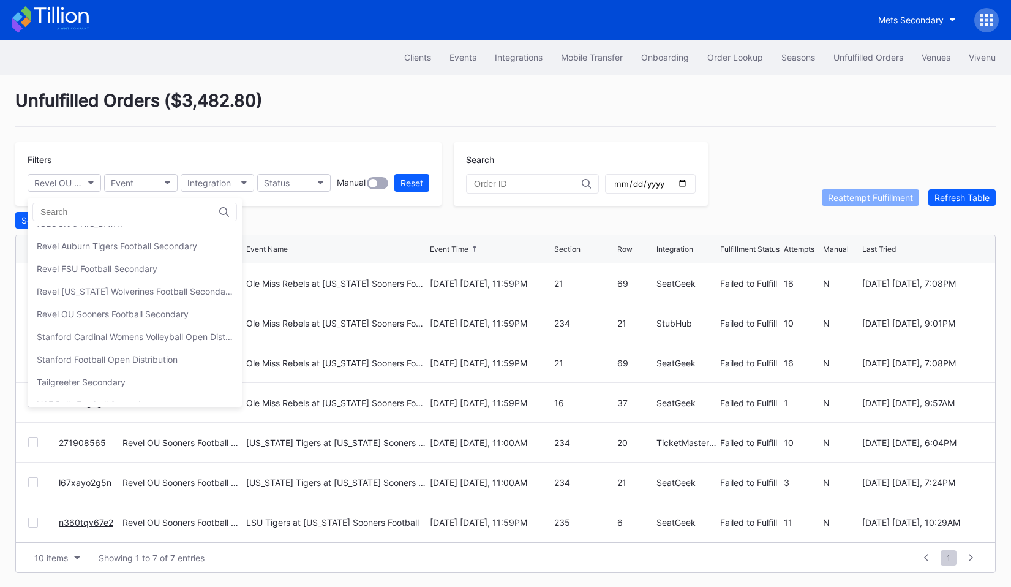
scroll to position [367, 0]
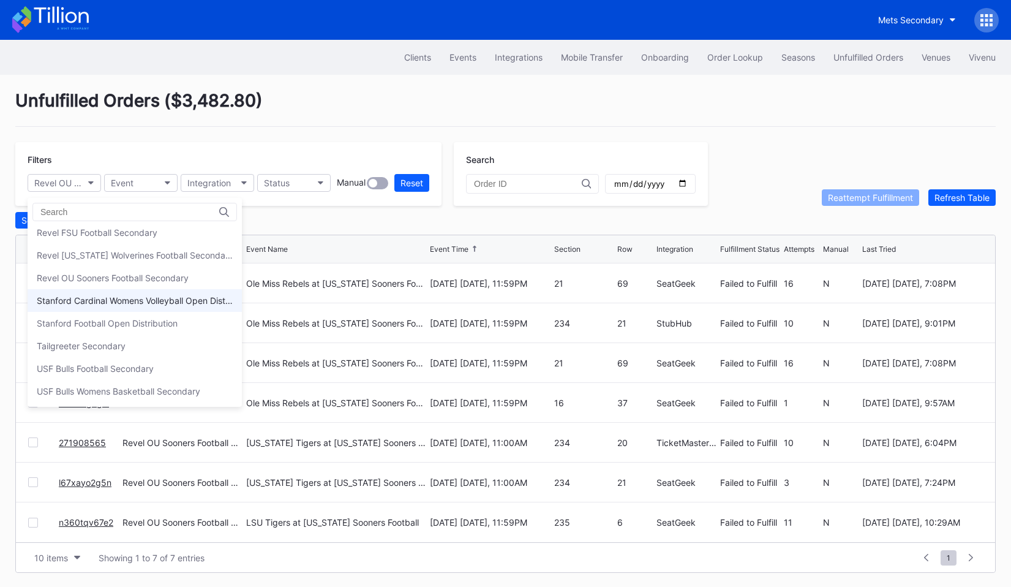
click at [109, 304] on div "Stanford Cardinal Womens Volleyball Open Distribution" at bounding box center [135, 300] width 196 height 10
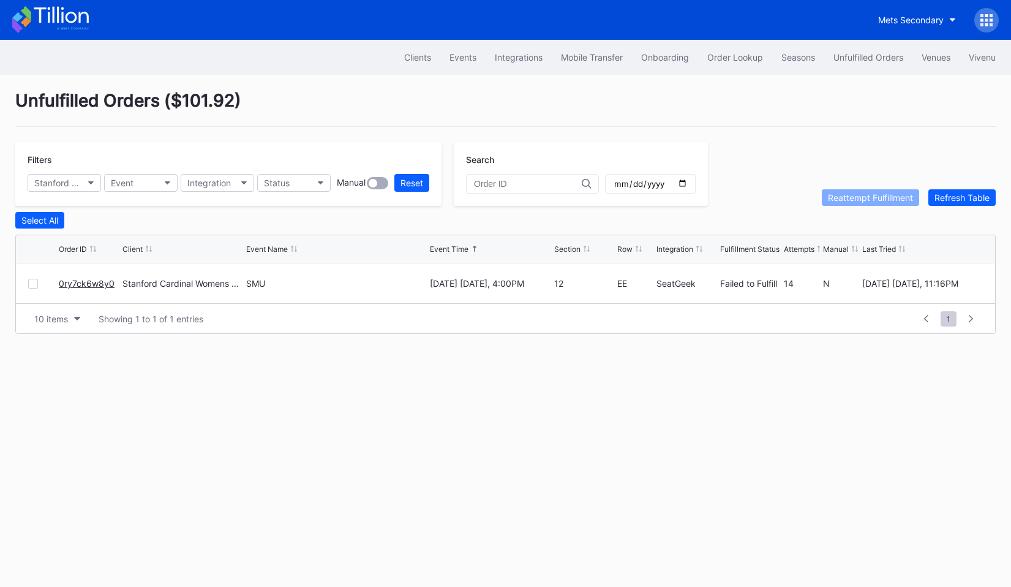
click at [92, 194] on div "Filters Stanford Cardinal Womens Volleyball Open Distribution Event Integration…" at bounding box center [228, 174] width 426 height 64
click at [92, 189] on button "Stanford Cardinal Womens Volleyball Open Distribution" at bounding box center [64, 183] width 73 height 18
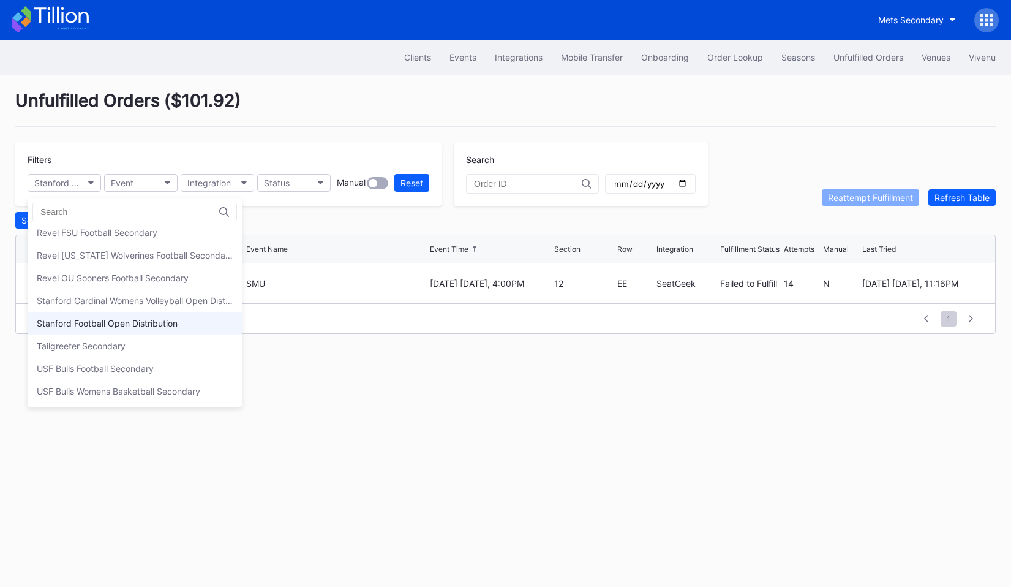
click at [107, 326] on div "Stanford Football Open Distribution" at bounding box center [107, 323] width 141 height 10
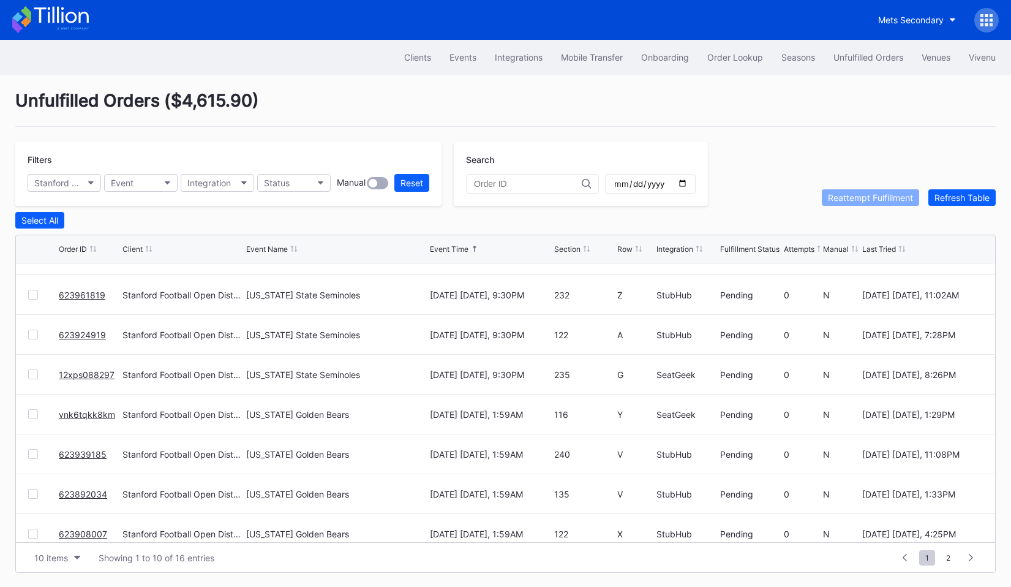
scroll to position [0, 0]
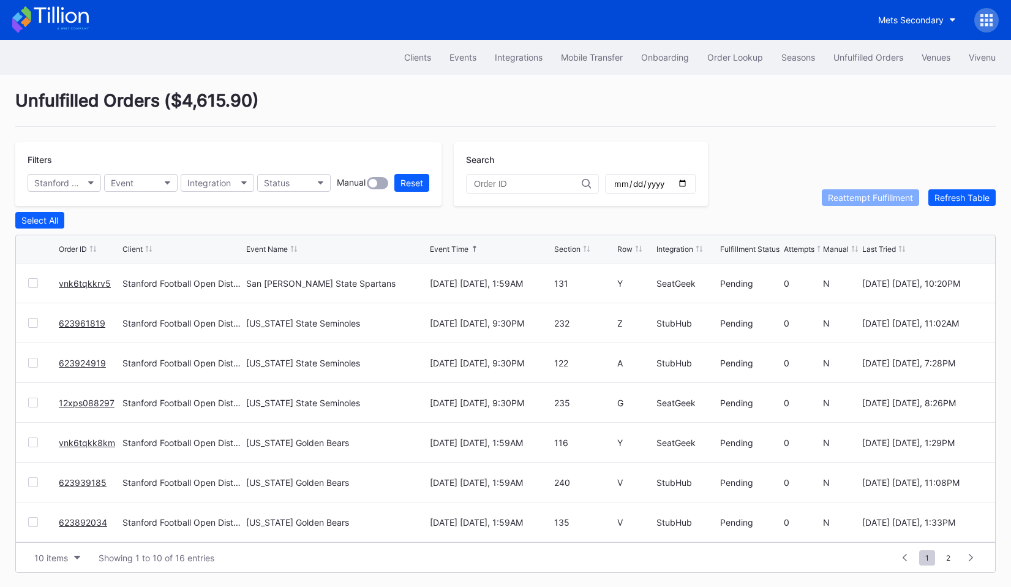
click at [456, 248] on div "Event Time" at bounding box center [449, 248] width 39 height 9
click at [78, 182] on div "Stanford Football Open Distribution" at bounding box center [58, 183] width 48 height 10
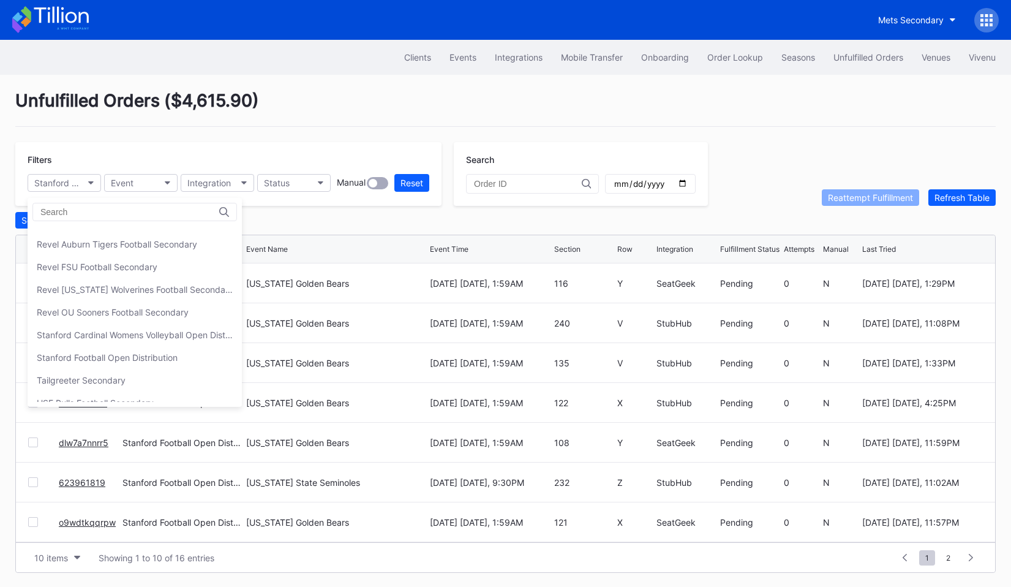
scroll to position [367, 0]
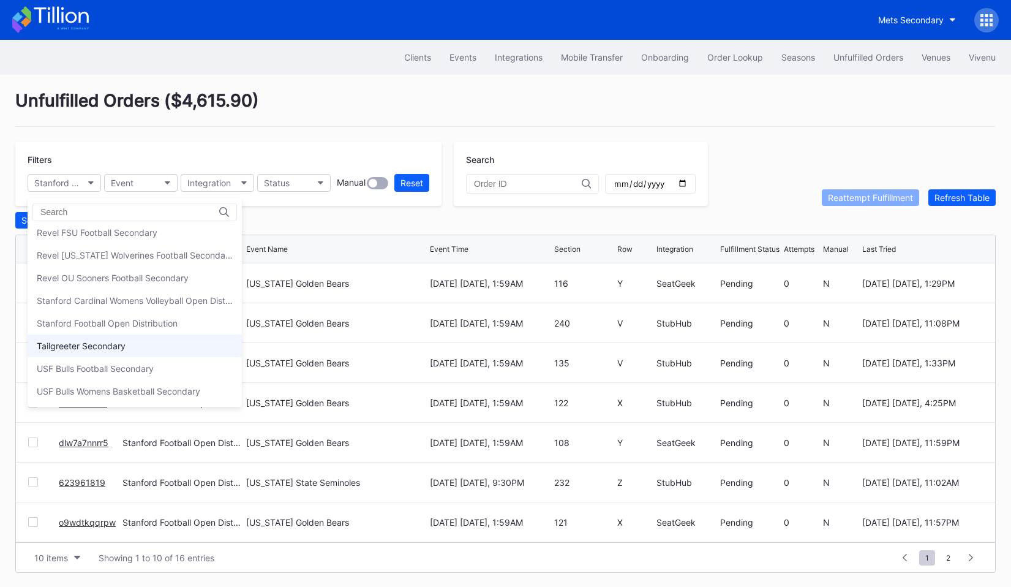
click at [111, 350] on div "Tailgreeter Secondary" at bounding box center [135, 345] width 214 height 23
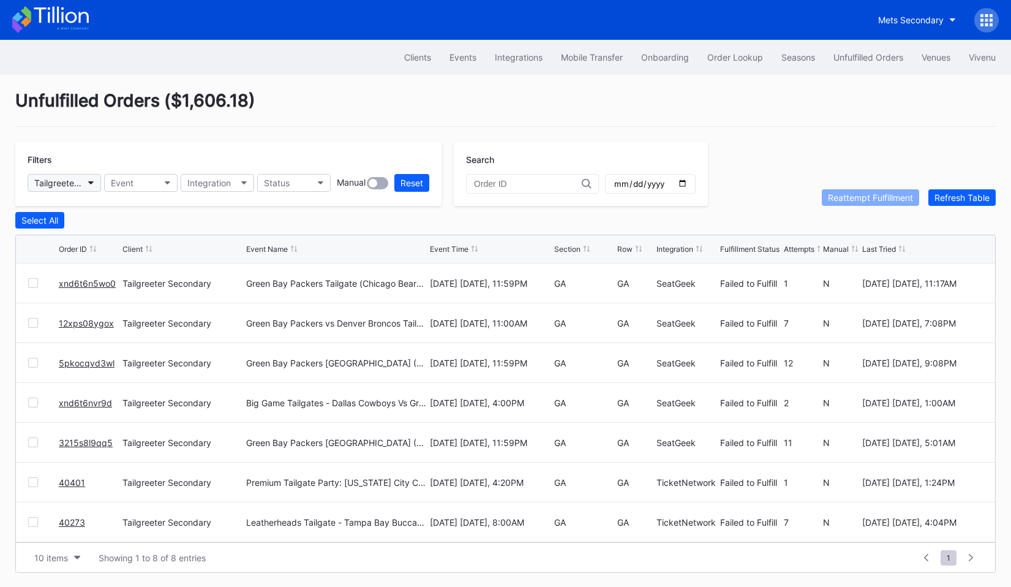
click at [75, 184] on div "Tailgreeter Secondary" at bounding box center [58, 183] width 48 height 10
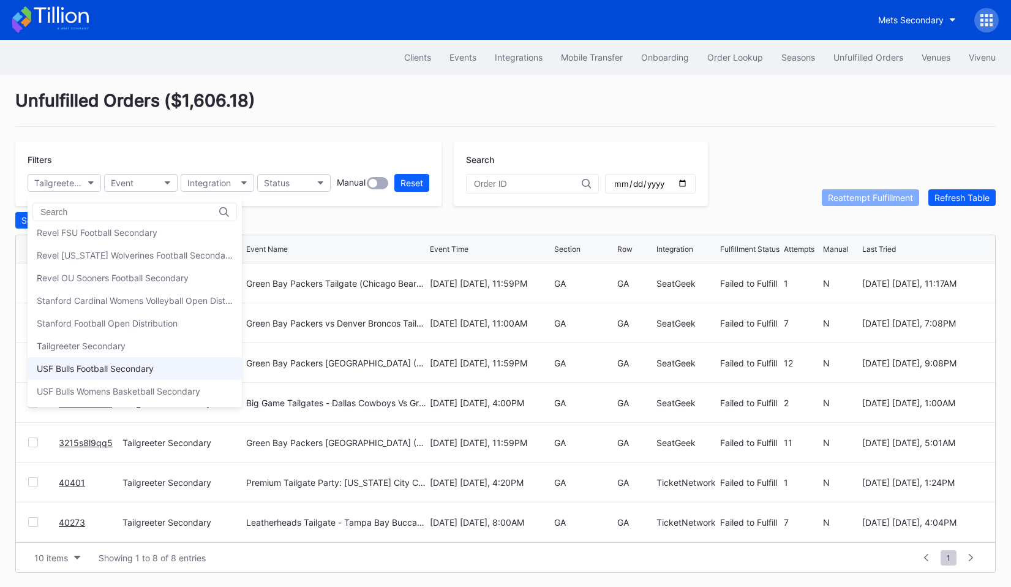
click at [104, 359] on div "USF Bulls Football Secondary" at bounding box center [135, 368] width 214 height 23
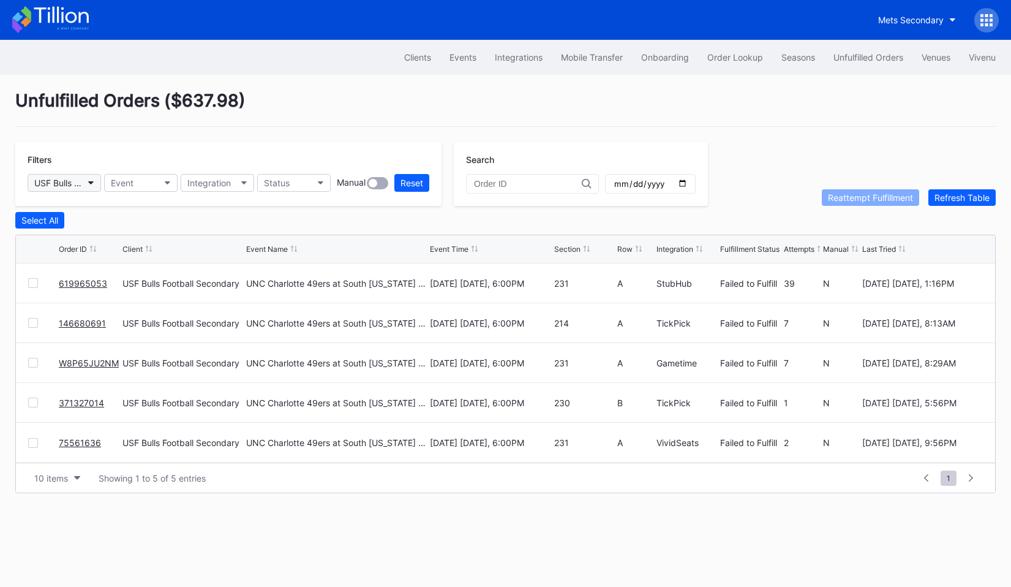
click at [82, 182] on button "USF Bulls Football Secondary" at bounding box center [64, 183] width 73 height 18
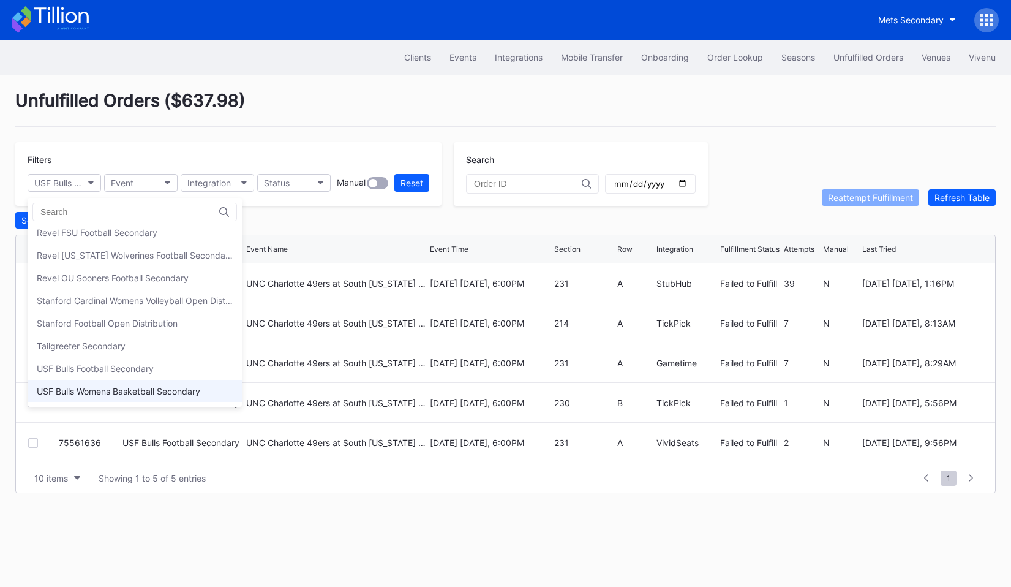
click at [87, 386] on div "USF Bulls Womens Basketball Secondary" at bounding box center [119, 391] width 164 height 10
